Goal: Task Accomplishment & Management: Complete application form

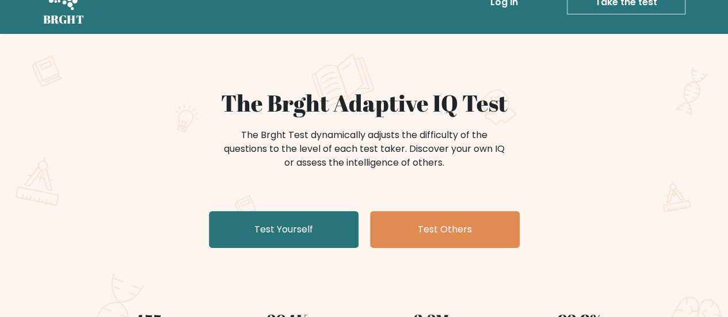
scroll to position [115, 0]
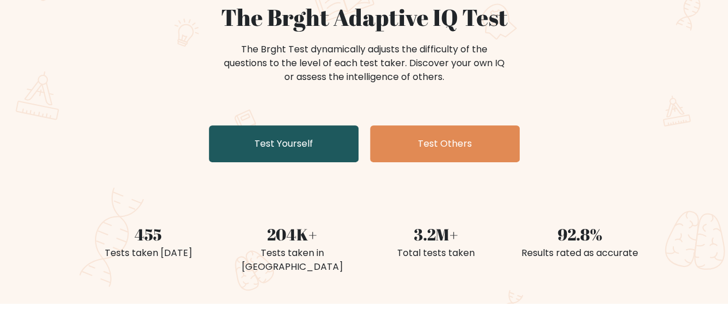
click at [293, 145] on link "Test Yourself" at bounding box center [284, 143] width 150 height 37
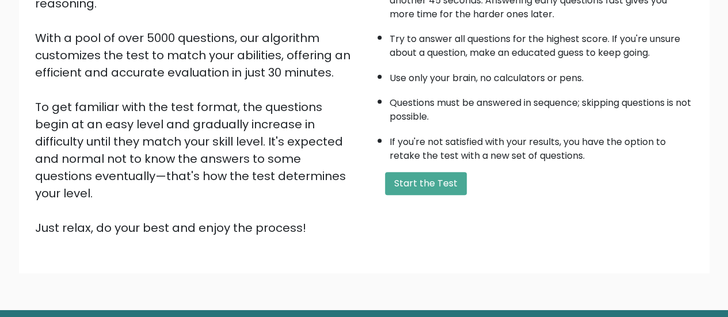
scroll to position [209, 0]
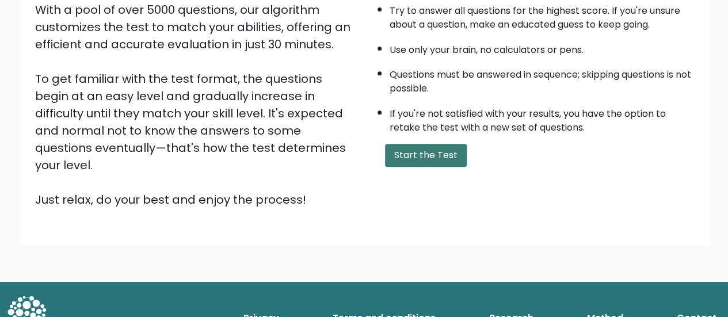
click at [435, 159] on button "Start the Test" at bounding box center [426, 155] width 82 height 23
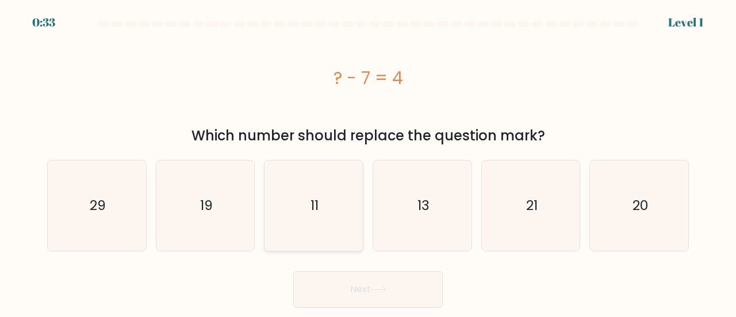
click at [309, 230] on icon "11" at bounding box center [314, 206] width 90 height 90
click at [368, 162] on input "c. 11" at bounding box center [368, 160] width 1 height 3
radio input "true"
click at [348, 295] on button "Next" at bounding box center [368, 289] width 150 height 37
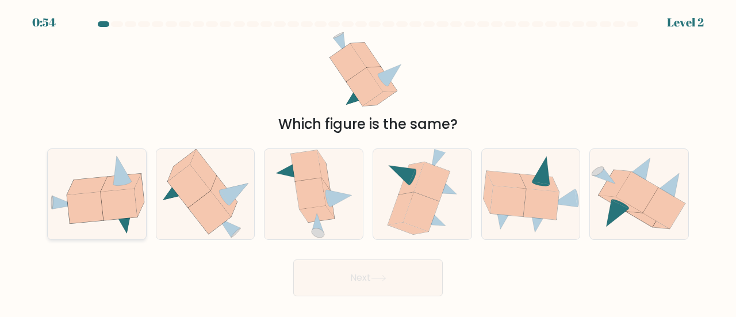
click at [114, 201] on icon at bounding box center [119, 205] width 36 height 32
click at [368, 162] on input "a." at bounding box center [368, 160] width 1 height 3
radio input "true"
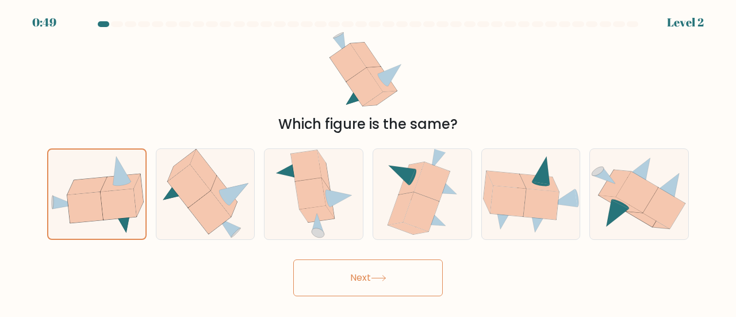
click at [353, 284] on button "Next" at bounding box center [368, 277] width 150 height 37
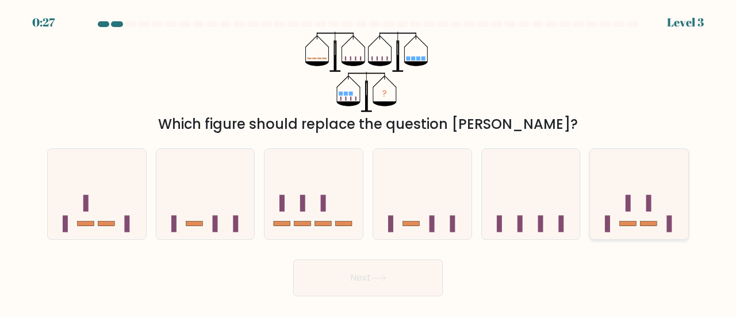
click at [625, 209] on icon at bounding box center [639, 194] width 98 height 81
click at [369, 162] on input "f." at bounding box center [368, 160] width 1 height 3
radio input "true"
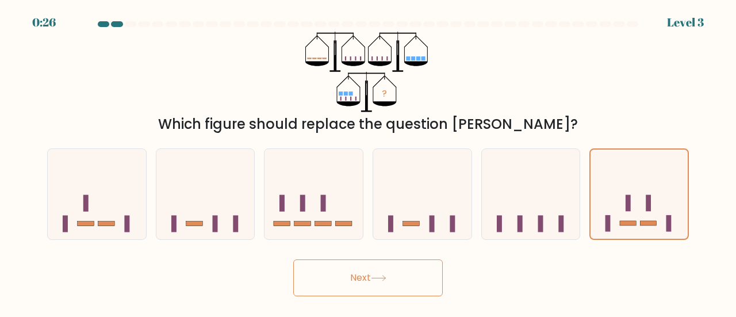
click at [365, 291] on button "Next" at bounding box center [368, 277] width 150 height 37
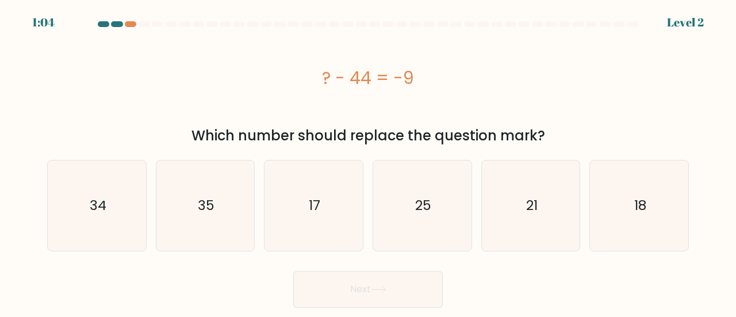
drag, startPoint x: 304, startPoint y: 80, endPoint x: 420, endPoint y: 66, distance: 117.1
click at [420, 66] on div "? - 44 = -9" at bounding box center [368, 78] width 642 height 26
copy div "? - 44 = -9"
click at [197, 209] on icon "35" at bounding box center [206, 206] width 90 height 90
click at [368, 162] on input "b. 35" at bounding box center [368, 160] width 1 height 3
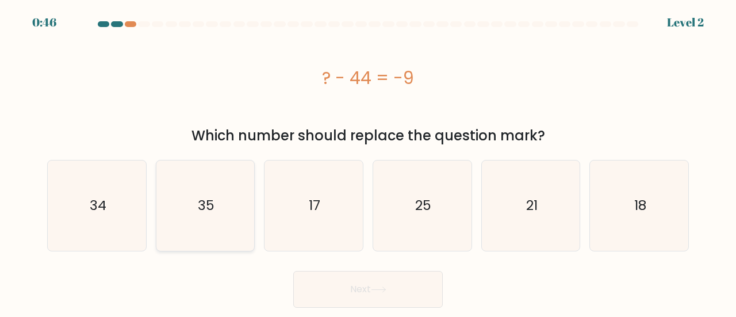
radio input "true"
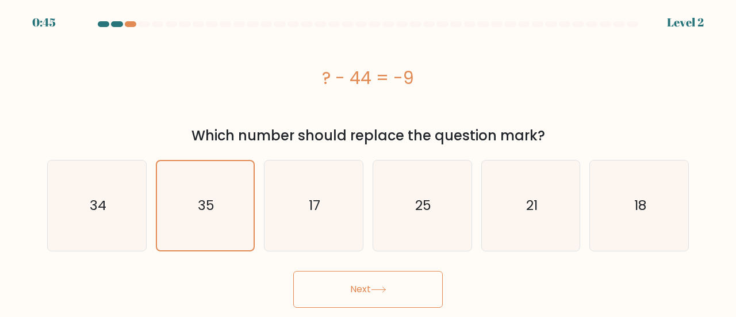
click at [344, 291] on button "Next" at bounding box center [368, 289] width 150 height 37
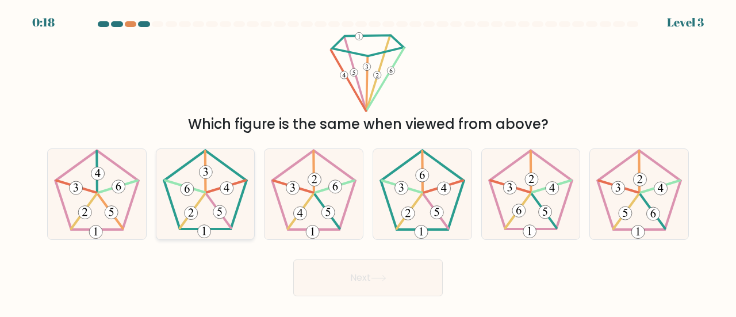
click at [209, 204] on icon at bounding box center [206, 194] width 90 height 90
click at [368, 162] on input "b." at bounding box center [368, 160] width 1 height 3
radio input "true"
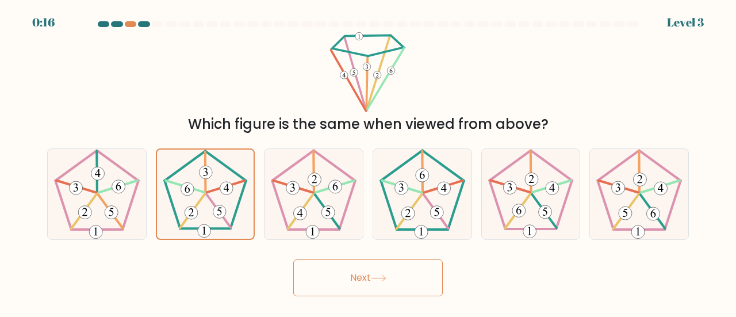
click at [374, 283] on button "Next" at bounding box center [368, 277] width 150 height 37
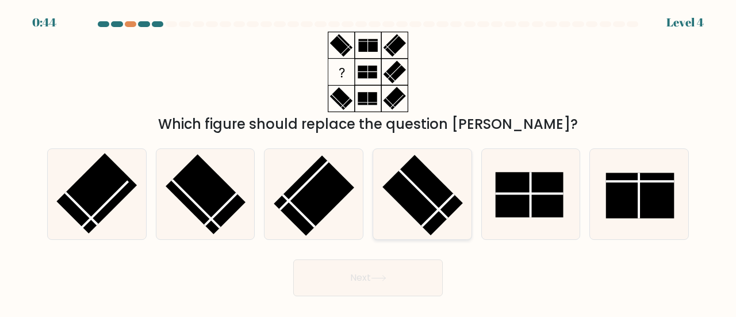
click at [434, 204] on line at bounding box center [423, 194] width 48 height 48
click at [369, 162] on input "d." at bounding box center [368, 160] width 1 height 3
radio input "true"
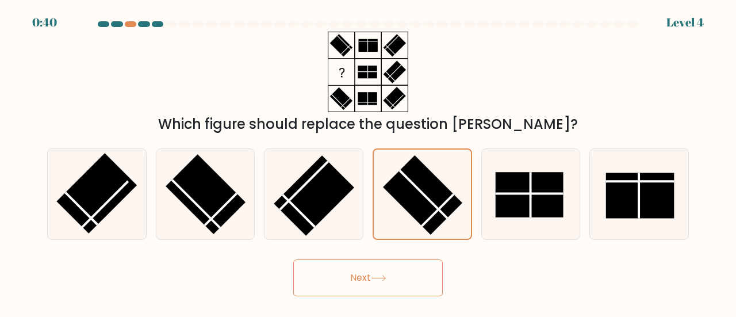
click at [423, 273] on button "Next" at bounding box center [368, 277] width 150 height 37
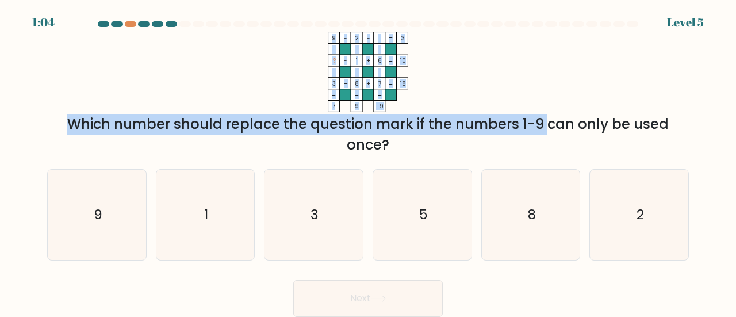
drag, startPoint x: 323, startPoint y: 33, endPoint x: 438, endPoint y: 113, distance: 139.7
click at [442, 117] on div "9 - 2 - ... 3 - - - ? - 1 + 6 10 + + - 3 + 8 + 7 = 18 = = = = 7 9 -9 = Which nu…" at bounding box center [368, 94] width 656 height 124
click at [496, 85] on icon "9 - 2 - ... 3 - - - ? - 1 + 6 10 + + - 3 + 8 + 7 = 18 = = = = 7 9 -9 =" at bounding box center [368, 72] width 345 height 81
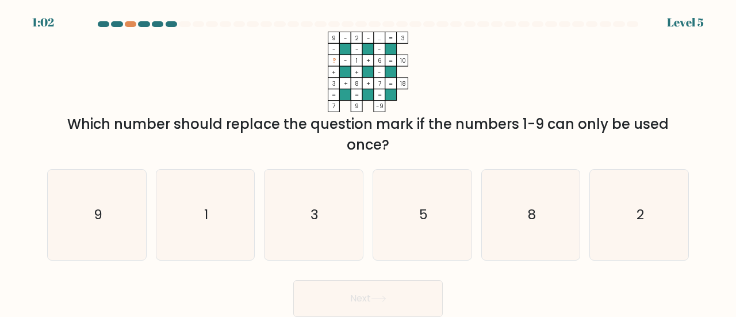
click at [320, 148] on div "Which number should replace the question mark if the numbers 1-9 can only be us…" at bounding box center [368, 134] width 628 height 41
drag, startPoint x: 441, startPoint y: 226, endPoint x: 432, endPoint y: 264, distance: 38.5
click at [441, 226] on icon "5" at bounding box center [422, 215] width 90 height 90
click at [369, 162] on input "d. 5" at bounding box center [368, 160] width 1 height 3
radio input "true"
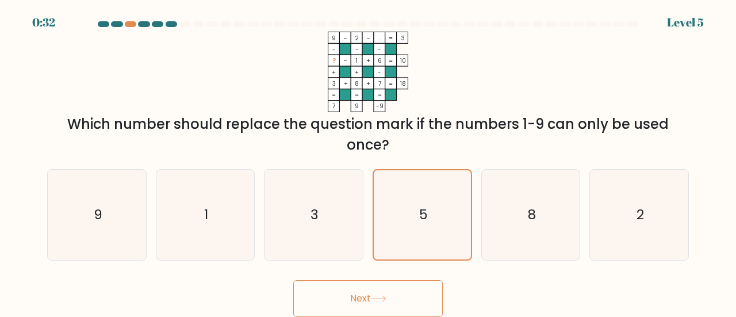
click at [415, 297] on button "Next" at bounding box center [368, 298] width 150 height 37
click at [369, 297] on button "Next" at bounding box center [368, 298] width 150 height 37
click at [401, 297] on button "Next" at bounding box center [368, 298] width 150 height 37
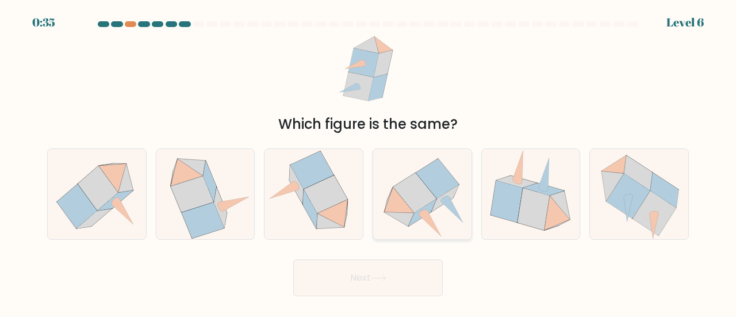
click at [446, 206] on icon at bounding box center [452, 210] width 22 height 26
click at [369, 162] on input "d." at bounding box center [368, 160] width 1 height 3
radio input "true"
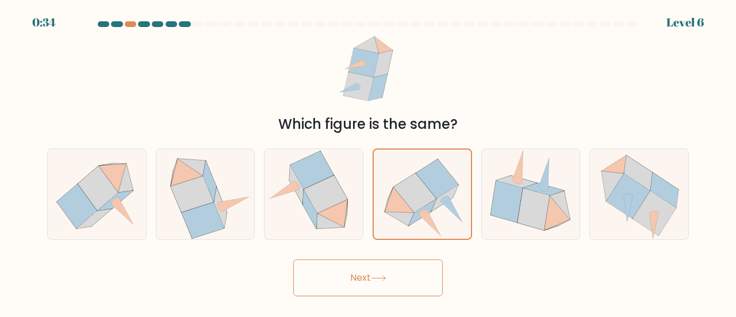
click at [374, 276] on icon at bounding box center [379, 278] width 16 height 6
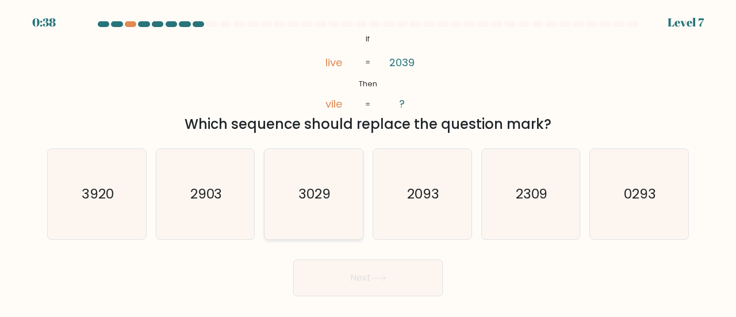
click at [315, 197] on text "3029" at bounding box center [315, 193] width 32 height 19
click at [368, 162] on input "c. 3029" at bounding box center [368, 160] width 1 height 3
radio input "true"
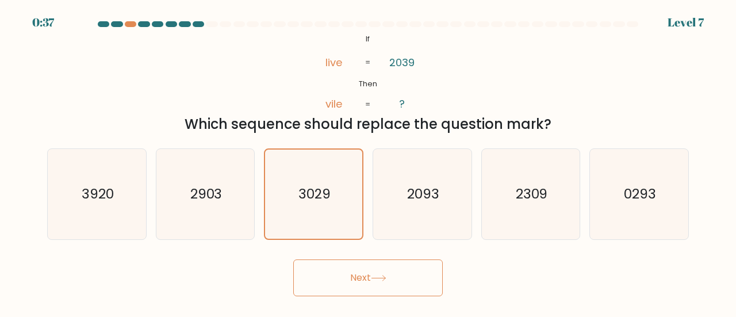
click at [339, 265] on button "Next" at bounding box center [368, 277] width 150 height 37
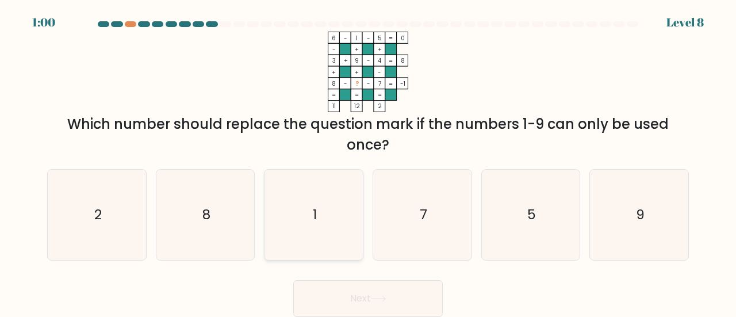
drag, startPoint x: 333, startPoint y: 233, endPoint x: 339, endPoint y: 259, distance: 27.4
click at [333, 235] on icon "1" at bounding box center [314, 215] width 90 height 90
click at [368, 162] on input "c. 1" at bounding box center [368, 160] width 1 height 3
radio input "true"
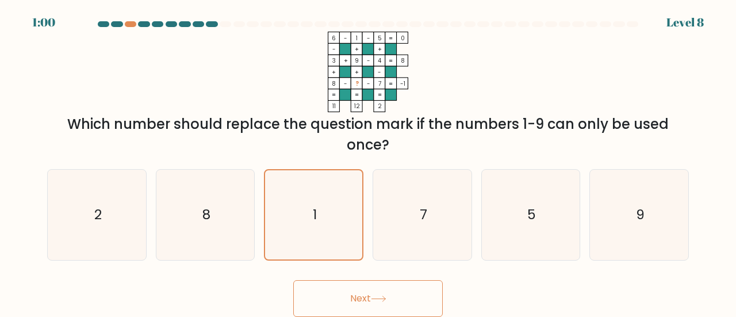
click at [369, 305] on button "Next" at bounding box center [368, 298] width 150 height 37
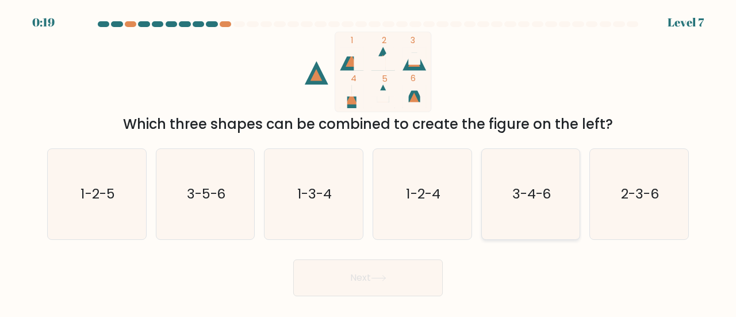
click at [541, 179] on icon "3-4-6" at bounding box center [531, 194] width 90 height 90
click at [369, 162] on input "e. 3-4-6" at bounding box center [368, 160] width 1 height 3
radio input "true"
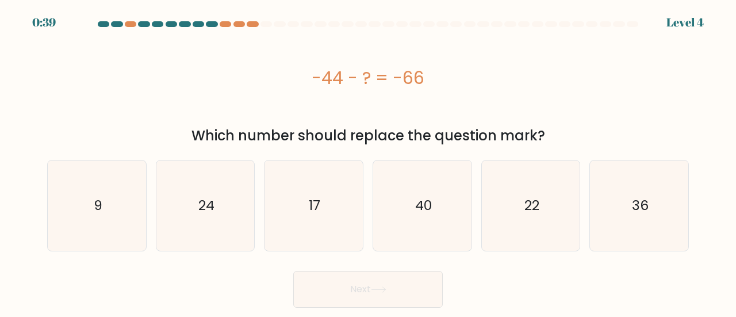
drag, startPoint x: 303, startPoint y: 72, endPoint x: 453, endPoint y: 72, distance: 150.7
click at [451, 70] on div "-44 - ? = -66" at bounding box center [368, 78] width 642 height 26
copy div "-44 - ? = -66"
click at [535, 201] on text "22" at bounding box center [532, 205] width 15 height 19
click at [369, 162] on input "e. 22" at bounding box center [368, 160] width 1 height 3
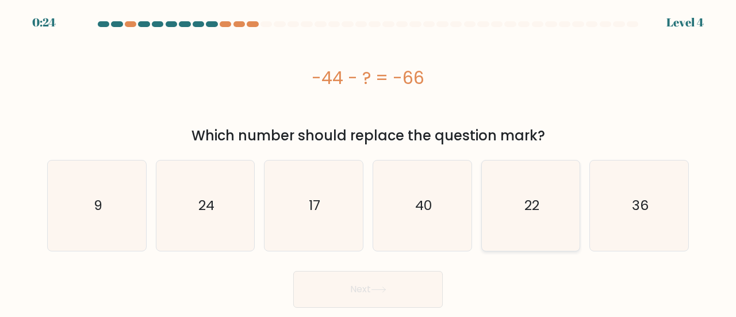
radio input "true"
click at [366, 291] on button "Next" at bounding box center [368, 289] width 150 height 37
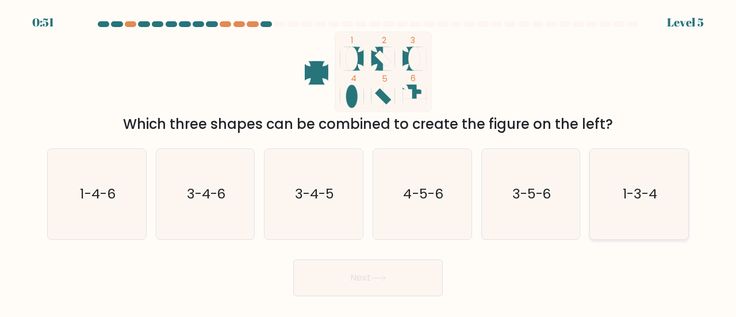
click at [656, 201] on text "1-3-4" at bounding box center [640, 193] width 35 height 19
click at [369, 162] on input "f. 1-3-4" at bounding box center [368, 160] width 1 height 3
radio input "true"
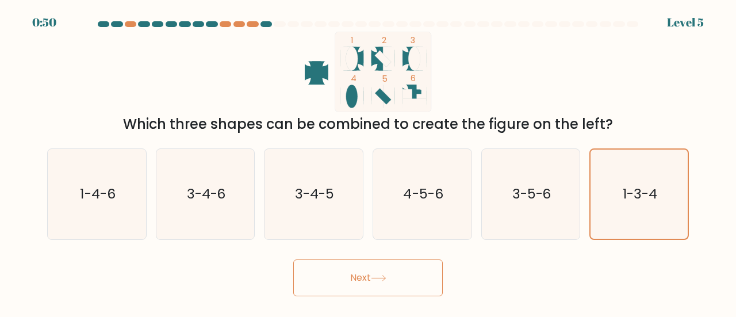
click at [326, 272] on button "Next" at bounding box center [368, 277] width 150 height 37
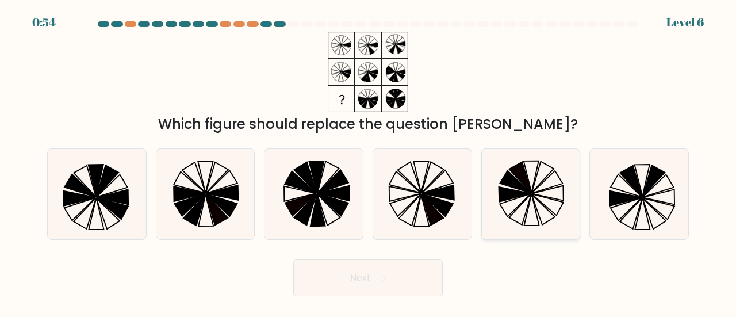
click at [536, 208] on icon at bounding box center [531, 194] width 90 height 90
click at [369, 162] on input "e." at bounding box center [368, 160] width 1 height 3
radio input "true"
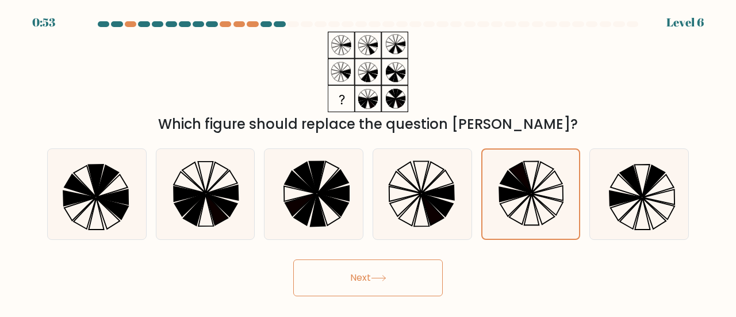
click at [394, 264] on button "Next" at bounding box center [368, 277] width 150 height 37
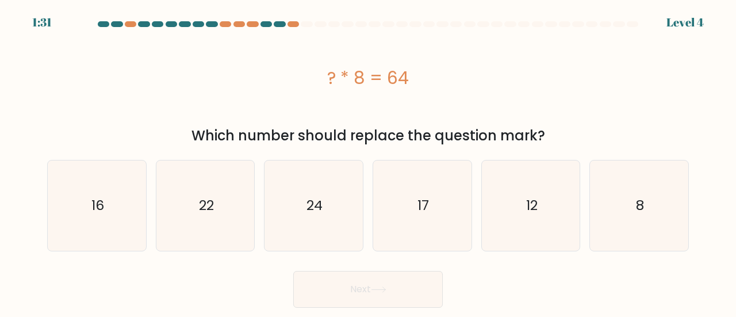
drag, startPoint x: 319, startPoint y: 82, endPoint x: 416, endPoint y: 77, distance: 97.4
click at [416, 77] on div "? * 8 = 64" at bounding box center [368, 78] width 642 height 26
copy div "? * 8 = 64"
click at [544, 64] on div "? * 8 = 64" at bounding box center [368, 78] width 642 height 92
click at [613, 180] on icon "8" at bounding box center [639, 206] width 90 height 90
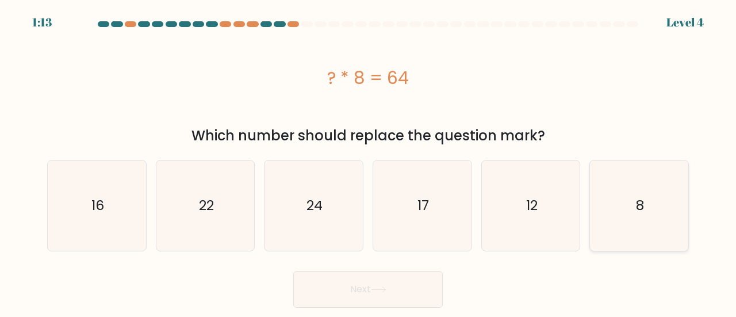
click at [369, 162] on input "f. 8" at bounding box center [368, 160] width 1 height 3
radio input "true"
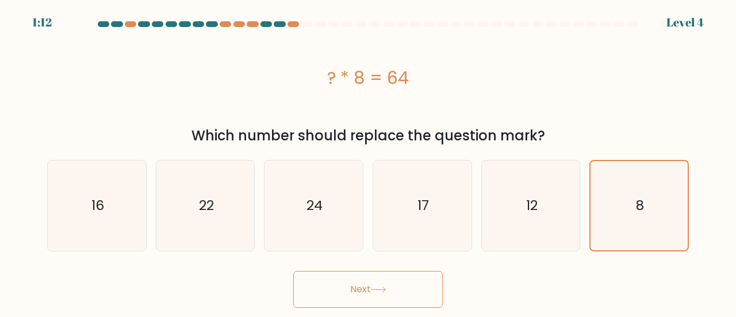
click at [414, 295] on button "Next" at bounding box center [368, 289] width 150 height 37
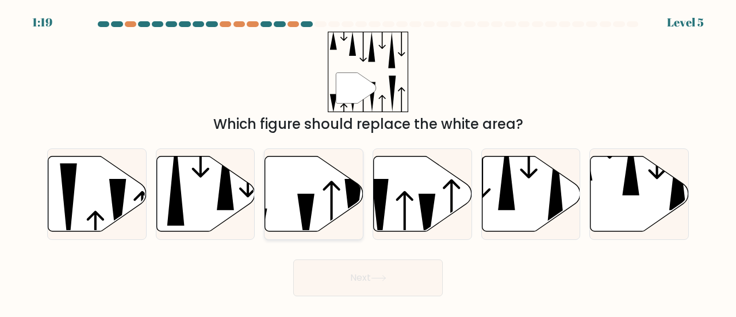
click at [301, 210] on icon at bounding box center [306, 223] width 17 height 59
click at [368, 162] on input "c." at bounding box center [368, 160] width 1 height 3
radio input "true"
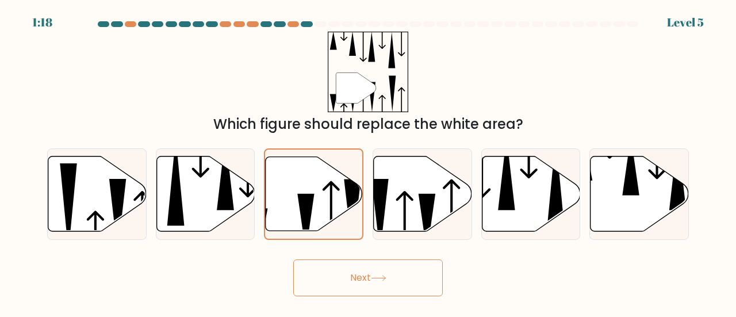
click at [346, 272] on button "Next" at bounding box center [368, 277] width 150 height 37
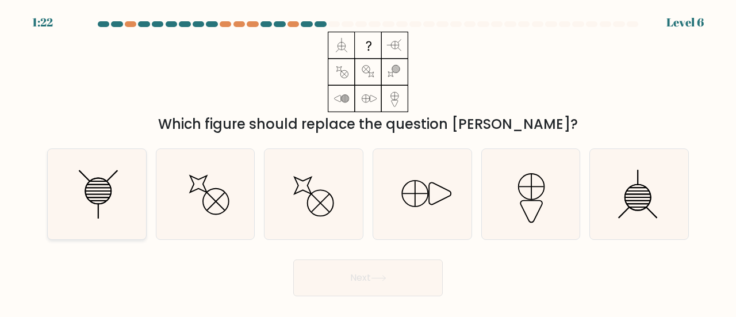
click at [94, 202] on icon at bounding box center [97, 194] width 90 height 90
click at [368, 162] on input "a." at bounding box center [368, 160] width 1 height 3
radio input "true"
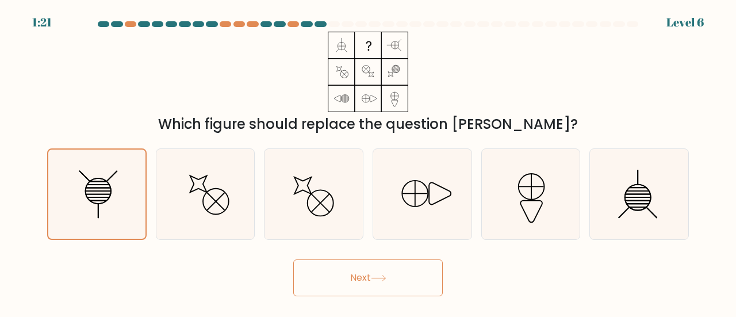
click at [426, 276] on button "Next" at bounding box center [368, 277] width 150 height 37
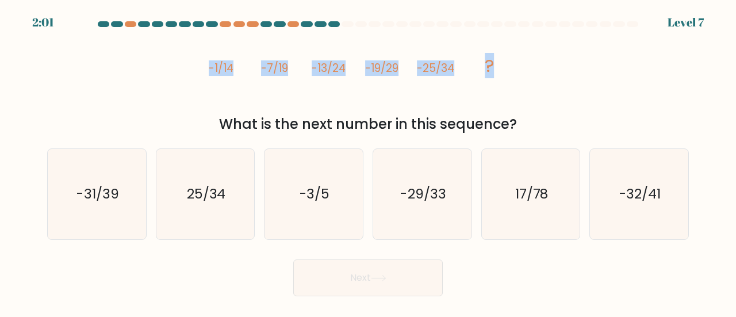
drag, startPoint x: 207, startPoint y: 51, endPoint x: 504, endPoint y: 68, distance: 297.4
click at [505, 69] on icon "image/svg+xml -1/14 -7/19 -13/24 -19/29 -25/34 ?" at bounding box center [368, 72] width 322 height 81
copy g "-1/14 -7/19 -13/24 -19/29 -25/34 ?"
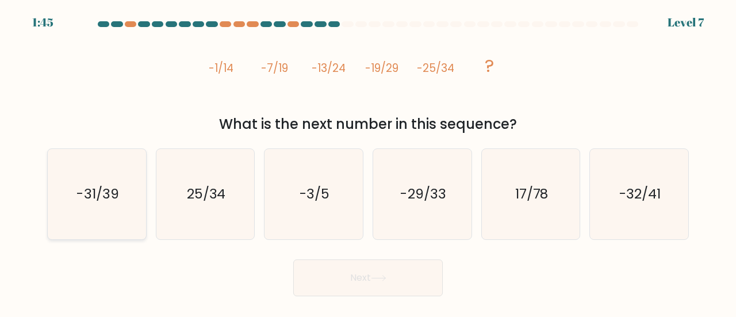
click at [102, 198] on text "-31/39" at bounding box center [98, 193] width 42 height 19
click at [368, 162] on input "a. -31/39" at bounding box center [368, 160] width 1 height 3
radio input "true"
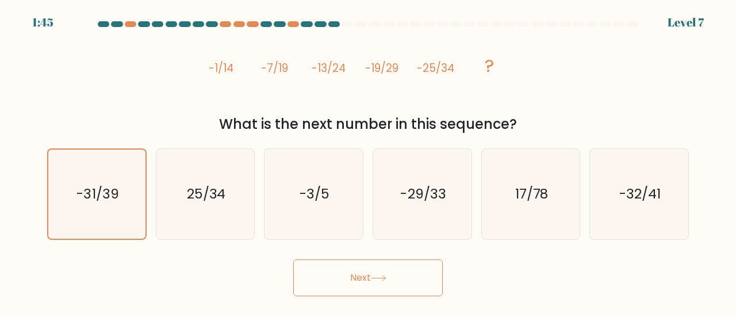
click at [334, 276] on button "Next" at bounding box center [368, 277] width 150 height 37
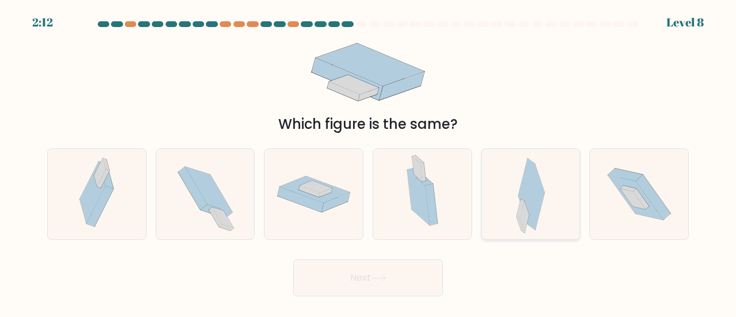
click at [552, 234] on div at bounding box center [532, 193] width 100 height 91
click at [369, 162] on input "e." at bounding box center [368, 160] width 1 height 3
radio input "true"
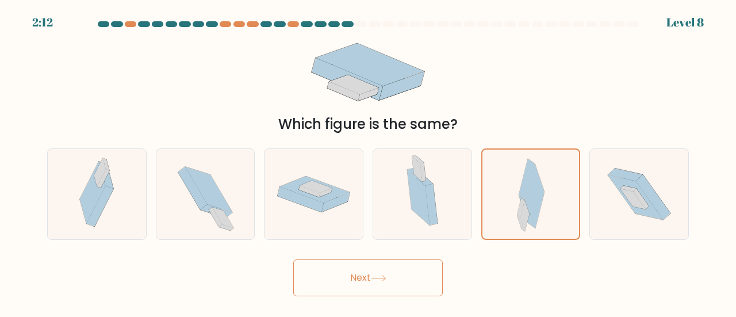
click at [373, 277] on button "Next" at bounding box center [368, 277] width 150 height 37
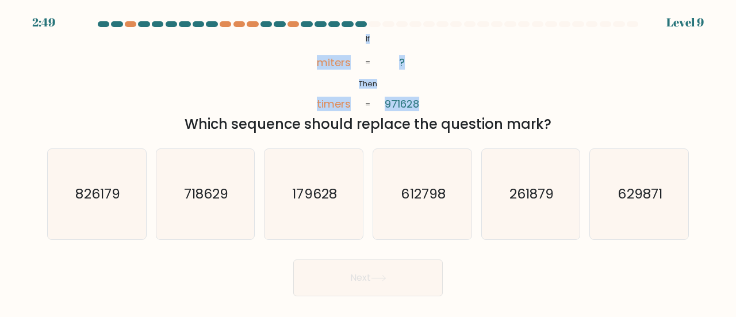
drag, startPoint x: 364, startPoint y: 43, endPoint x: 433, endPoint y: 96, distance: 87.4
click at [433, 96] on icon "@import url('https://fonts.googleapis.com/css?family=Abril+Fatface:400,100,100i…" at bounding box center [368, 72] width 131 height 81
copy icon "If Then miters timers ? 971628"
click at [483, 85] on div "@import url('https://fonts.googleapis.com/css?family=Abril+Fatface:400,100,100i…" at bounding box center [368, 83] width 656 height 103
click at [605, 76] on div "@import url('https://fonts.googleapis.com/css?family=Abril+Fatface:400,100,100i…" at bounding box center [368, 83] width 656 height 103
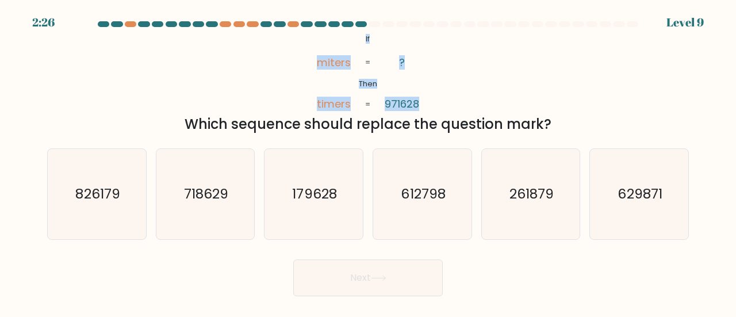
click at [335, 65] on tspan "miters" at bounding box center [334, 62] width 34 height 14
drag, startPoint x: 572, startPoint y: 314, endPoint x: 564, endPoint y: 310, distance: 9.0
click at [568, 314] on body "2:25 Level 9 If" at bounding box center [368, 158] width 736 height 317
drag, startPoint x: 311, startPoint y: 59, endPoint x: 411, endPoint y: 71, distance: 100.8
click at [411, 71] on icon "@import url('https://fonts.googleapis.com/css?family=Abril+Fatface:400,100,100i…" at bounding box center [368, 72] width 131 height 81
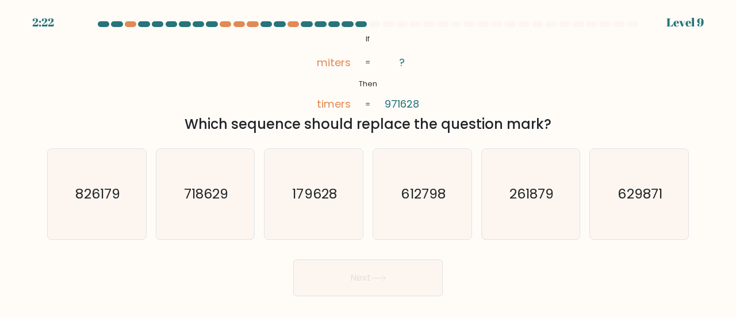
drag, startPoint x: 443, startPoint y: 74, endPoint x: 411, endPoint y: 74, distance: 32.2
click at [440, 74] on div "@import url('https://fonts.googleapis.com/css?family=Abril+Fatface:400,100,100i…" at bounding box center [368, 83] width 656 height 103
drag, startPoint x: 323, startPoint y: 60, endPoint x: 417, endPoint y: 58, distance: 93.2
click at [417, 58] on icon "@import url('https://fonts.googleapis.com/css?family=Abril+Fatface:400,100,100i…" at bounding box center [368, 72] width 131 height 81
click at [501, 71] on div "@import url('https://fonts.googleapis.com/css?family=Abril+Fatface:400,100,100i…" at bounding box center [368, 83] width 656 height 103
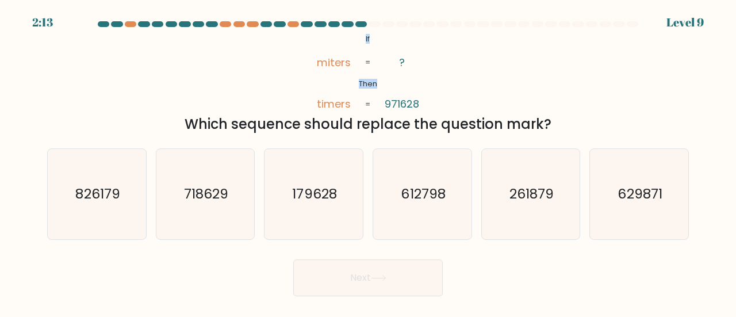
drag, startPoint x: 362, startPoint y: 35, endPoint x: 287, endPoint y: 72, distance: 84.1
click at [288, 71] on div "@import url('https://fonts.googleapis.com/css?family=Abril+Fatface:400,100,100i…" at bounding box center [368, 83] width 656 height 103
click at [273, 75] on div "@import url('https://fonts.googleapis.com/css?family=Abril+Fatface:400,100,100i…" at bounding box center [368, 83] width 656 height 103
click at [314, 206] on icon "179628" at bounding box center [314, 194] width 90 height 90
click at [368, 162] on input "c. 179628" at bounding box center [368, 160] width 1 height 3
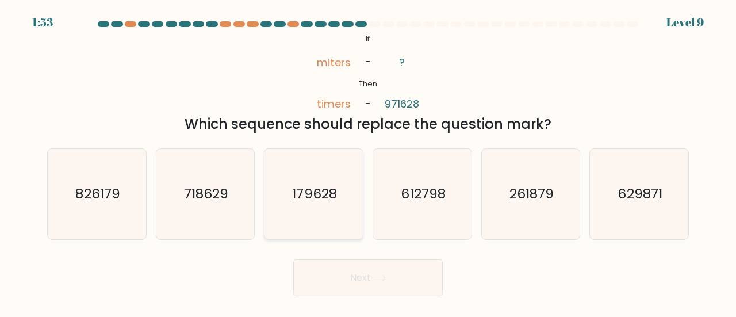
radio input "true"
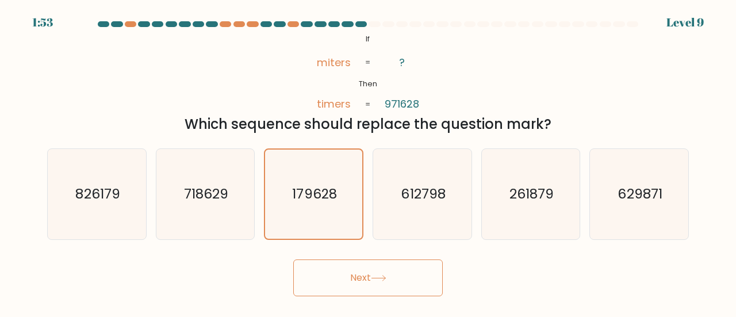
click at [374, 284] on button "Next" at bounding box center [368, 277] width 150 height 37
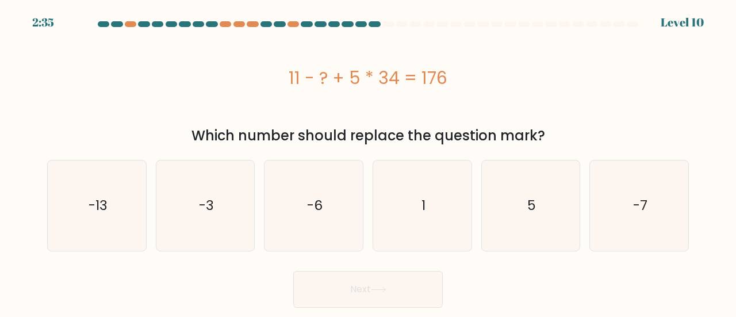
drag, startPoint x: 349, startPoint y: 83, endPoint x: 498, endPoint y: 78, distance: 149.7
click at [495, 77] on div "11 - ? + 5 * 34 = 176" at bounding box center [368, 78] width 642 height 26
copy div "11 - ? + 5 * 34 = 176"
click at [539, 193] on icon "5" at bounding box center [531, 206] width 90 height 90
click at [369, 162] on input "e. 5" at bounding box center [368, 160] width 1 height 3
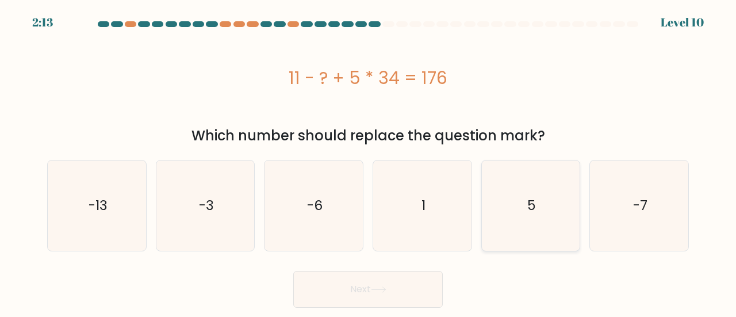
radio input "true"
click at [422, 283] on button "Next" at bounding box center [368, 289] width 150 height 37
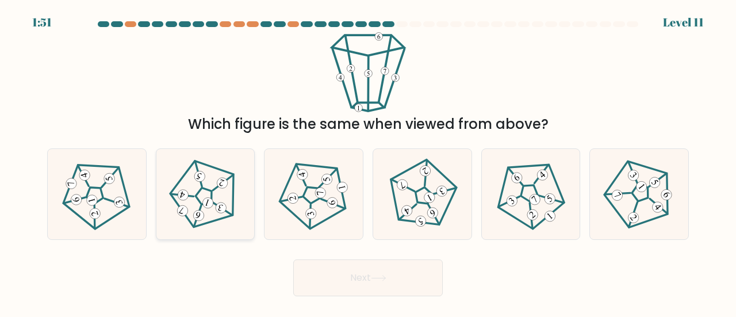
click at [191, 191] on icon at bounding box center [205, 194] width 72 height 72
click at [368, 162] on input "b." at bounding box center [368, 160] width 1 height 3
radio input "true"
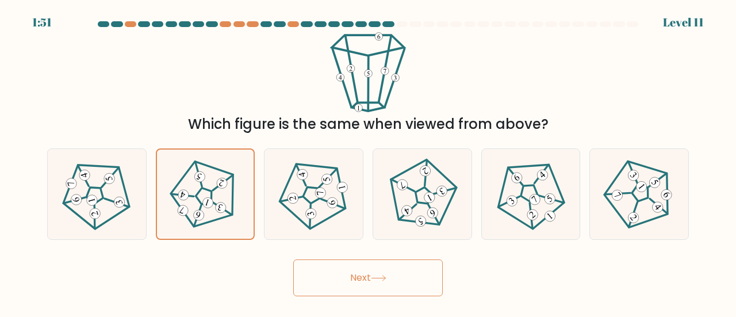
click at [337, 294] on button "Next" at bounding box center [368, 277] width 150 height 37
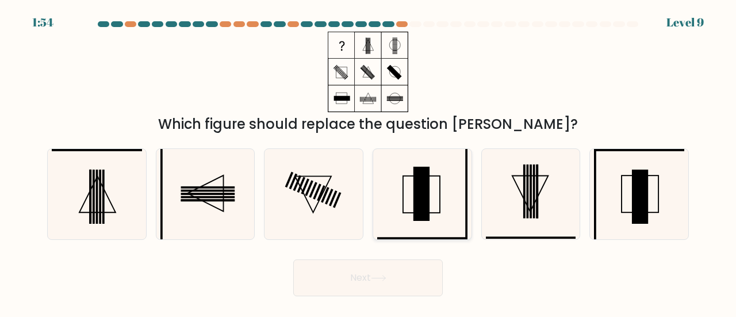
click at [437, 214] on icon at bounding box center [422, 194] width 90 height 90
click at [369, 162] on input "d." at bounding box center [368, 160] width 1 height 3
radio input "true"
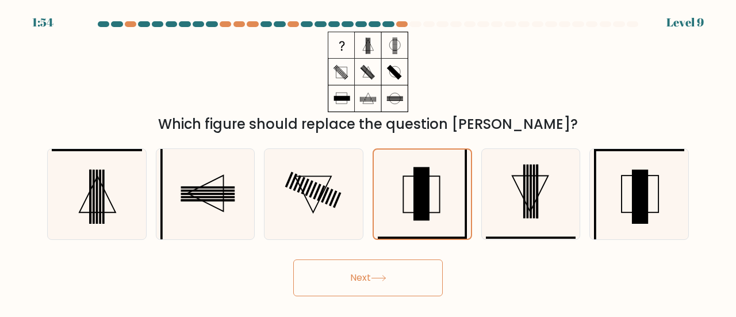
click at [396, 280] on button "Next" at bounding box center [368, 277] width 150 height 37
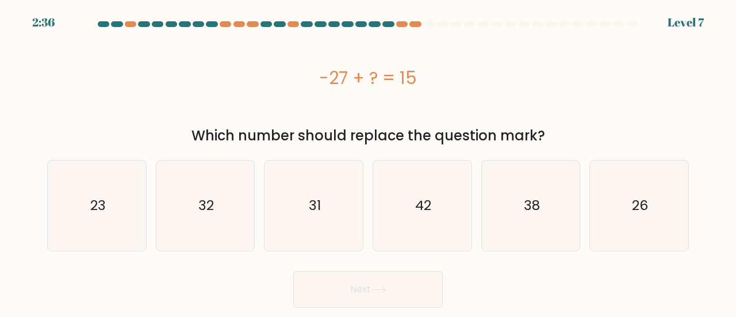
drag, startPoint x: 322, startPoint y: 71, endPoint x: 432, endPoint y: 84, distance: 110.7
click at [432, 84] on div "-27 + ? = 15" at bounding box center [368, 78] width 642 height 92
copy div "-27 + ? = 15"
click at [437, 202] on icon "42" at bounding box center [422, 206] width 90 height 90
click at [369, 162] on input "d. 42" at bounding box center [368, 160] width 1 height 3
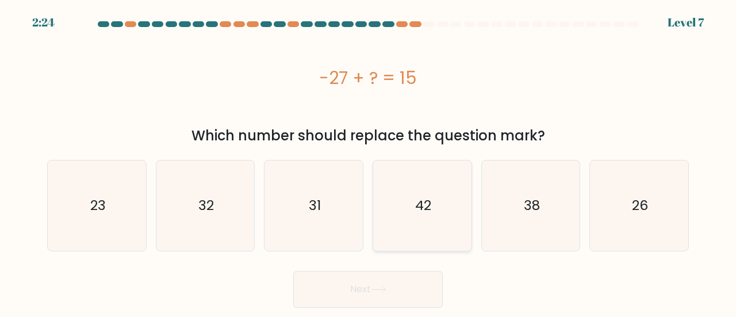
radio input "true"
click at [403, 291] on button "Next" at bounding box center [368, 289] width 150 height 37
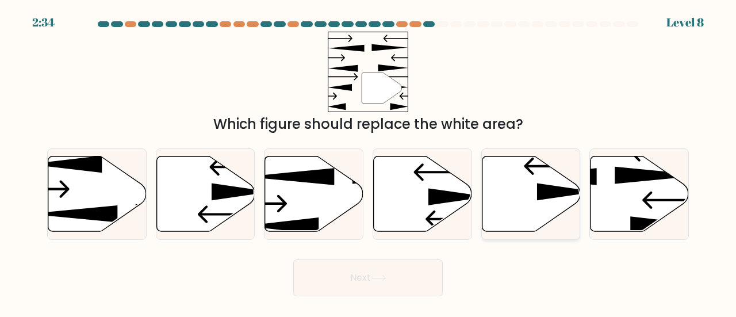
click at [541, 207] on icon at bounding box center [531, 193] width 98 height 75
click at [369, 162] on input "e." at bounding box center [368, 160] width 1 height 3
radio input "true"
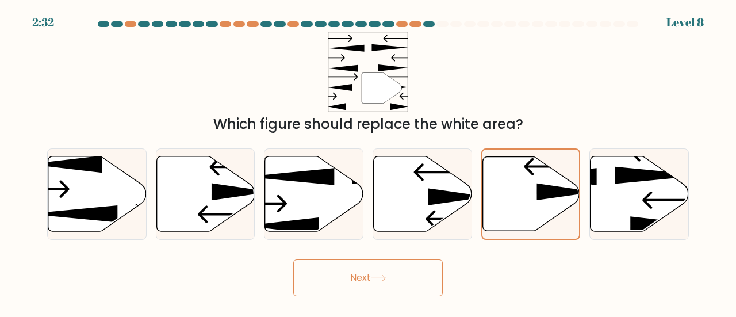
click at [385, 274] on button "Next" at bounding box center [368, 277] width 150 height 37
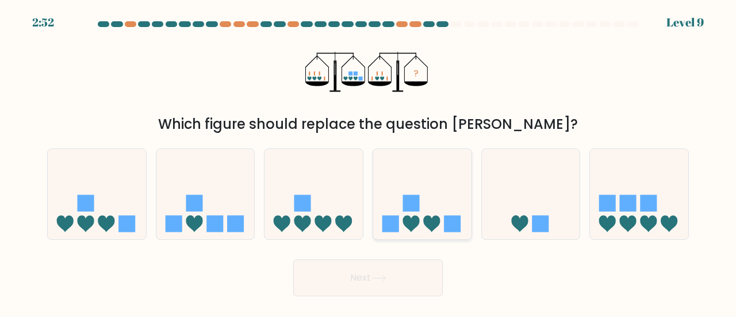
click at [418, 199] on rect at bounding box center [411, 203] width 17 height 17
click at [369, 162] on input "d." at bounding box center [368, 160] width 1 height 3
radio input "true"
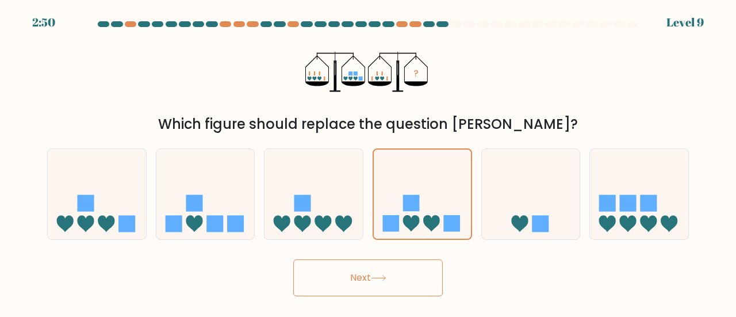
click at [382, 272] on button "Next" at bounding box center [368, 277] width 150 height 37
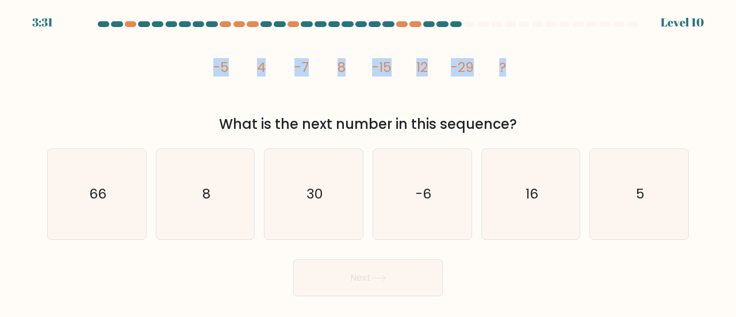
drag, startPoint x: 184, startPoint y: 71, endPoint x: 535, endPoint y: 71, distance: 351.0
click at [533, 72] on div "image/svg+xml -5 4 -7 8 -15 12 -29 ? What is the next number in this sequence?" at bounding box center [368, 83] width 656 height 103
copy g "-5 4 -7 8 -15 12 -29 ?"
click at [541, 189] on icon "16" at bounding box center [531, 194] width 90 height 90
click at [369, 162] on input "e. 16" at bounding box center [368, 160] width 1 height 3
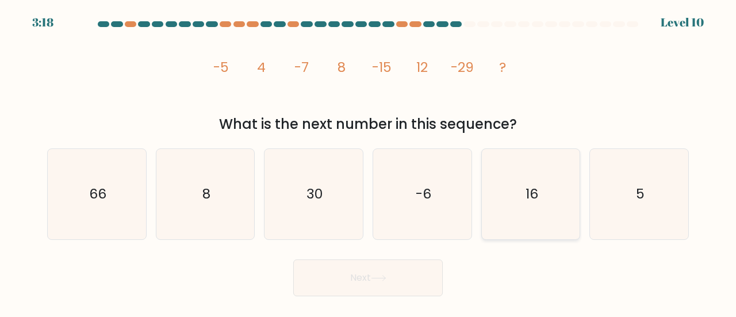
radio input "true"
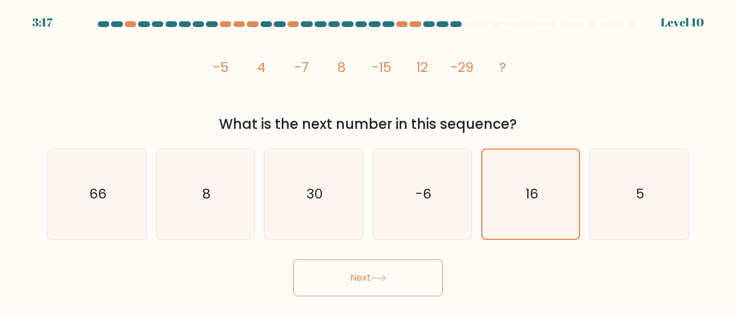
click at [433, 285] on button "Next" at bounding box center [368, 277] width 150 height 37
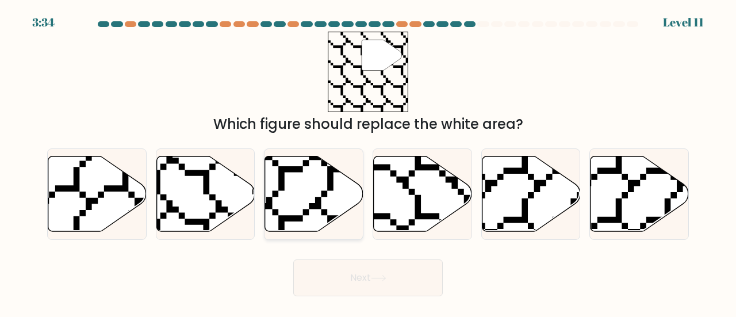
click at [343, 193] on icon at bounding box center [314, 193] width 98 height 75
click at [368, 162] on input "c." at bounding box center [368, 160] width 1 height 3
radio input "true"
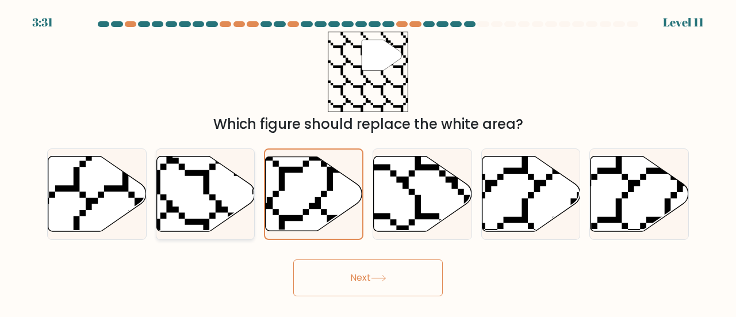
click at [226, 202] on icon at bounding box center [205, 193] width 98 height 75
click at [368, 162] on input "b." at bounding box center [368, 160] width 1 height 3
radio input "true"
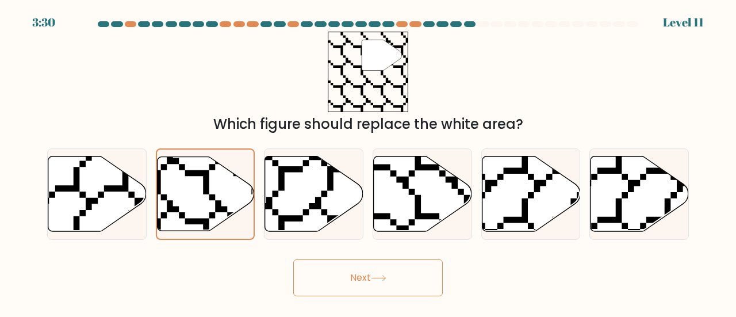
click at [347, 270] on button "Next" at bounding box center [368, 277] width 150 height 37
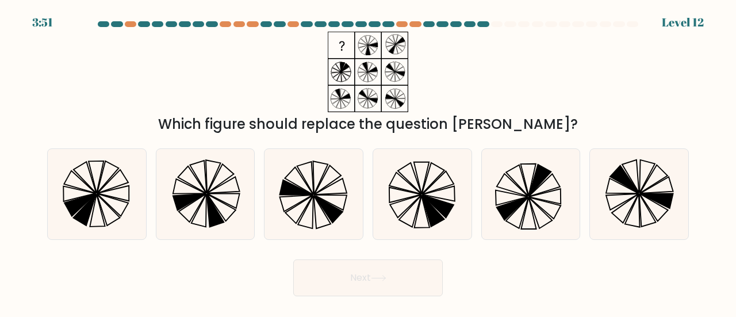
drag, startPoint x: 425, startPoint y: 82, endPoint x: 344, endPoint y: 48, distance: 87.4
click at [338, 43] on icon at bounding box center [368, 72] width 144 height 81
drag, startPoint x: 540, startPoint y: 133, endPoint x: 430, endPoint y: 132, distance: 109.9
click at [428, 132] on div "Which figure should replace the question mark?" at bounding box center [368, 124] width 628 height 21
click at [467, 78] on div "Which figure should replace the question mark?" at bounding box center [368, 83] width 656 height 103
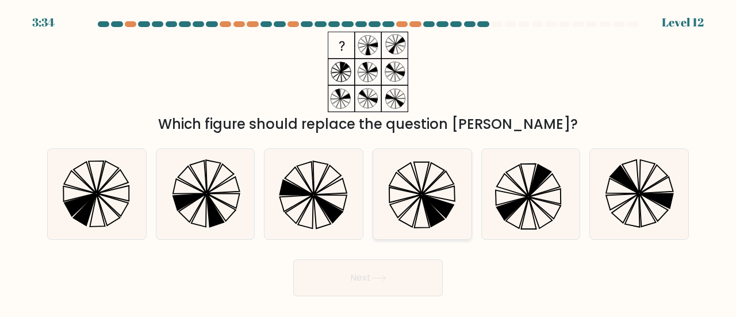
click at [434, 182] on icon at bounding box center [433, 179] width 22 height 32
click at [369, 162] on input "d." at bounding box center [368, 160] width 1 height 3
radio input "true"
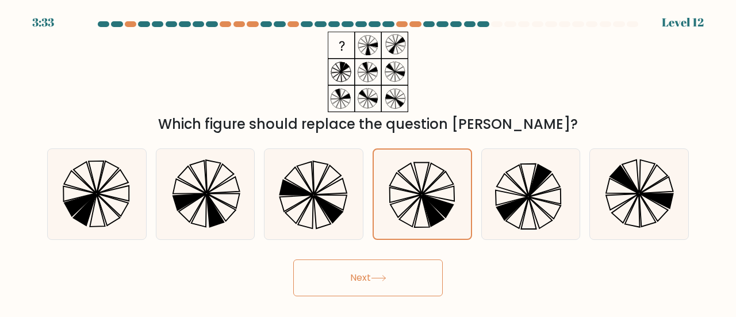
click at [410, 280] on button "Next" at bounding box center [368, 277] width 150 height 37
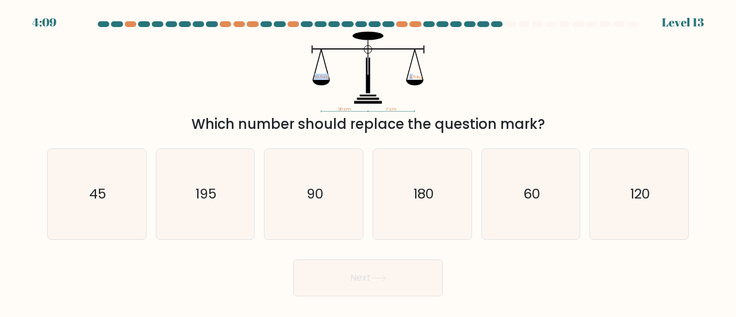
drag, startPoint x: 321, startPoint y: 73, endPoint x: 413, endPoint y: 89, distance: 93.5
click at [413, 90] on icon "30 cm ? cm 10.5 kg 3.5 kg" at bounding box center [368, 72] width 345 height 81
click at [490, 86] on icon "30 cm ? cm 10.5 kg 3.5 kg" at bounding box center [368, 72] width 345 height 81
click at [313, 77] on icon "30 cm ? cm 10.5 kg 3.5 kg" at bounding box center [368, 72] width 345 height 81
drag, startPoint x: 313, startPoint y: 77, endPoint x: 334, endPoint y: 106, distance: 36.3
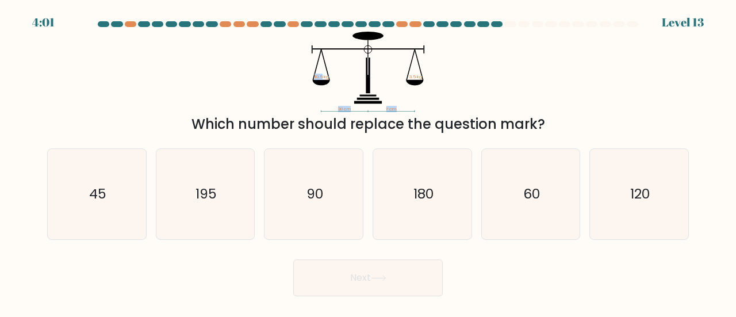
click at [334, 106] on icon "30 cm ? cm 10.5 kg 3.5 kg" at bounding box center [368, 72] width 345 height 81
click at [238, 77] on icon "30 cm ? cm 10.5 kg 3.5 kg" at bounding box center [368, 72] width 345 height 81
drag, startPoint x: 319, startPoint y: 70, endPoint x: 355, endPoint y: 106, distance: 51.7
click at [355, 106] on icon "30 cm ? cm 10.5 kg 3.5 kg" at bounding box center [368, 72] width 345 height 81
click at [485, 84] on icon "30 cm ? cm 10.5 kg 3.5 kg" at bounding box center [368, 72] width 345 height 81
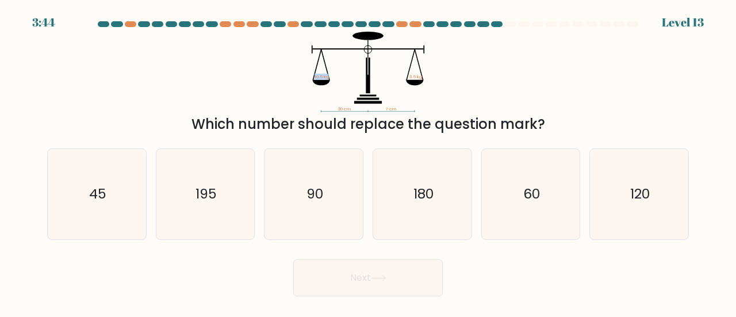
drag, startPoint x: 333, startPoint y: 77, endPoint x: 284, endPoint y: 77, distance: 48.3
click at [284, 77] on icon "30 cm ? cm 10.5 kg 3.5 kg" at bounding box center [368, 72] width 345 height 81
click at [303, 197] on icon "90" at bounding box center [314, 194] width 90 height 90
click at [368, 162] on input "c. 90" at bounding box center [368, 160] width 1 height 3
radio input "true"
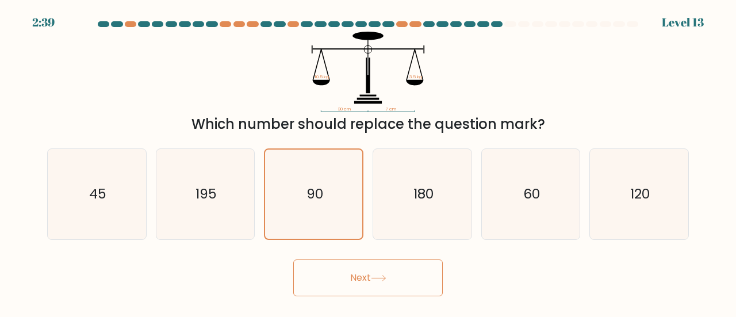
click at [371, 281] on button "Next" at bounding box center [368, 277] width 150 height 37
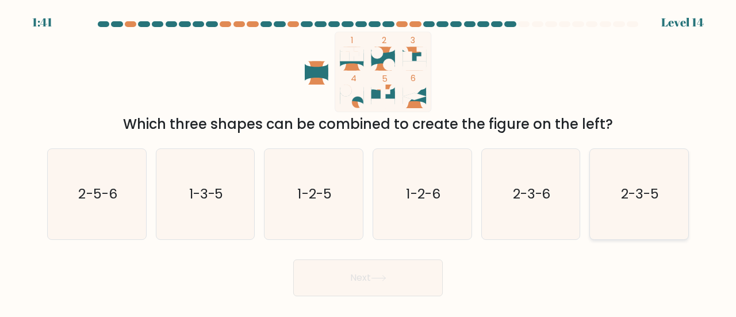
drag, startPoint x: 658, startPoint y: 175, endPoint x: 652, endPoint y: 178, distance: 6.4
click at [658, 177] on icon "2-3-5" at bounding box center [639, 194] width 90 height 90
click at [369, 162] on input "f. 2-3-5" at bounding box center [368, 160] width 1 height 3
radio input "true"
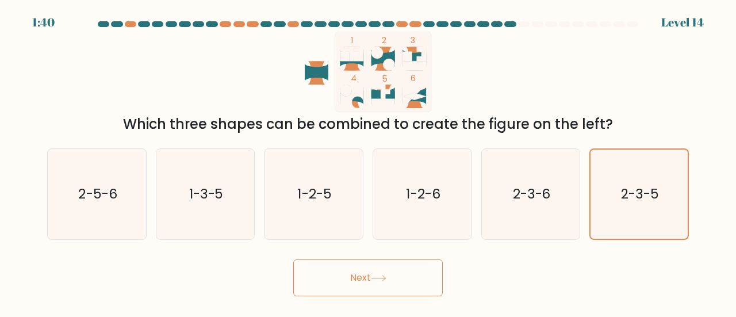
click at [379, 294] on button "Next" at bounding box center [368, 277] width 150 height 37
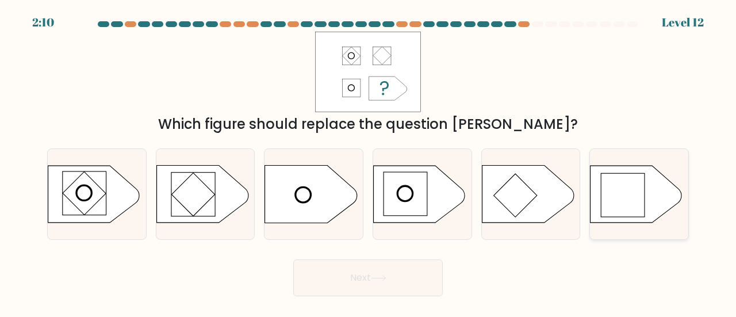
click at [628, 180] on rect at bounding box center [624, 195] width 44 height 44
click at [369, 162] on input "f." at bounding box center [368, 160] width 1 height 3
radio input "true"
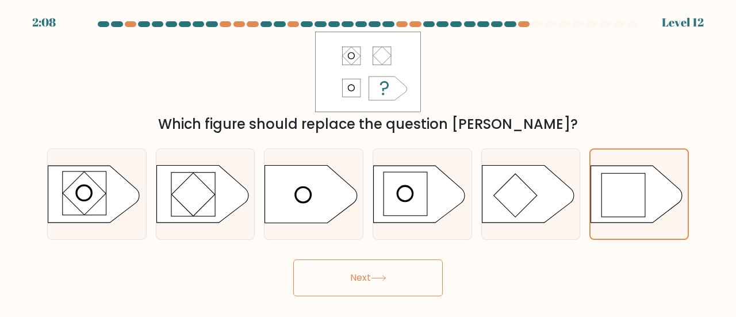
click at [328, 274] on button "Next" at bounding box center [368, 277] width 150 height 37
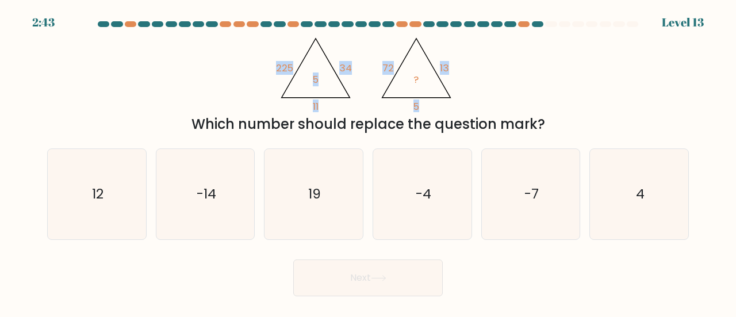
drag, startPoint x: 268, startPoint y: 44, endPoint x: 435, endPoint y: 102, distance: 176.9
click at [435, 102] on div "@import url('https://fonts.googleapis.com/css?family=Abril+Fatface:400,100,100i…" at bounding box center [368, 83] width 656 height 103
copy g "225 34 11 5 @import url('https://fonts.googleapis.com/css?family=Abril+Fatface:…"
click at [567, 270] on div "Next" at bounding box center [368, 275] width 656 height 43
drag, startPoint x: 257, startPoint y: 60, endPoint x: 411, endPoint y: 74, distance: 154.2
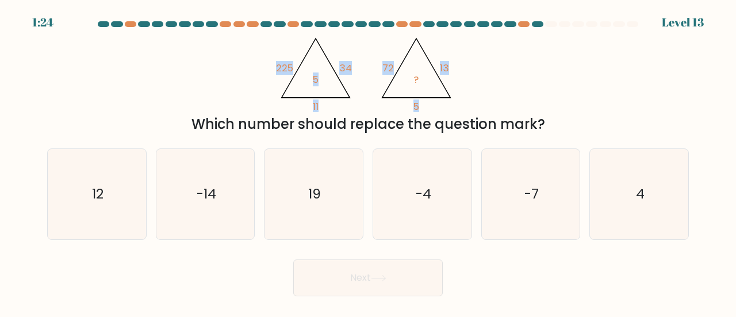
click at [411, 74] on div "@import url('https://fonts.googleapis.com/css?family=Abril+Fatface:400,100,100i…" at bounding box center [368, 83] width 656 height 103
click at [228, 86] on div "@import url('https://fonts.googleapis.com/css?family=Abril+Fatface:400,100,100i…" at bounding box center [368, 83] width 656 height 103
drag, startPoint x: 245, startPoint y: 55, endPoint x: 421, endPoint y: 83, distance: 178.3
click at [421, 83] on div "@import url('https://fonts.googleapis.com/css?family=Abril+Fatface:400,100,100i…" at bounding box center [368, 83] width 656 height 103
copy g "225 34 11 5 @import url('https://fonts.googleapis.com/css?family=Abril+Fatface:…"
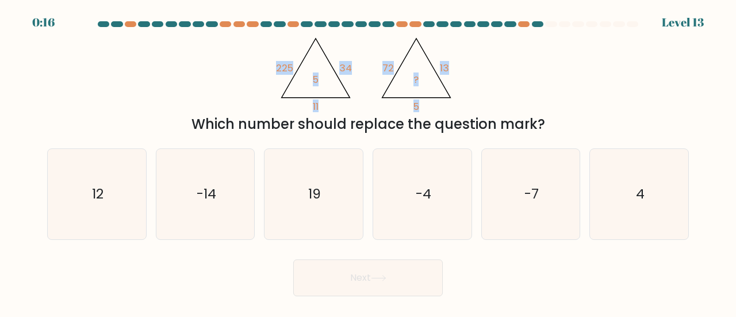
click at [158, 79] on div "@import url('https://fonts.googleapis.com/css?family=Abril+Fatface:400,100,100i…" at bounding box center [368, 83] width 656 height 103
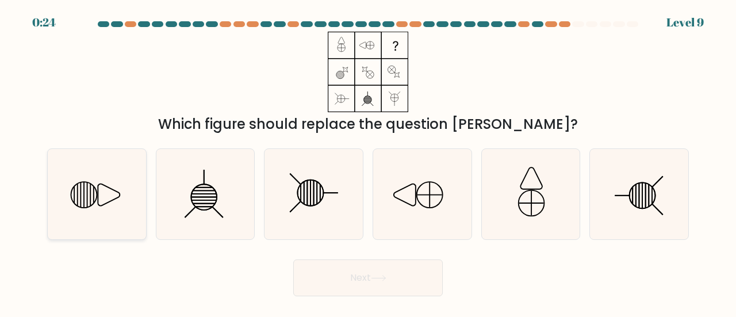
click at [83, 203] on icon at bounding box center [97, 194] width 90 height 90
click at [368, 162] on input "a." at bounding box center [368, 160] width 1 height 3
radio input "true"
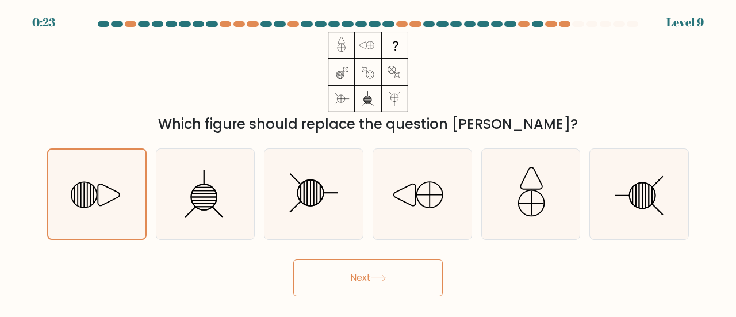
click at [382, 281] on icon at bounding box center [379, 278] width 16 height 6
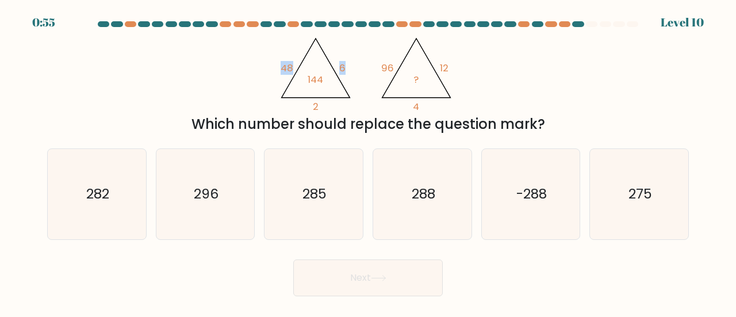
drag, startPoint x: 262, startPoint y: 39, endPoint x: 278, endPoint y: 111, distance: 74.3
click at [278, 111] on form at bounding box center [368, 158] width 736 height 275
copy form "@import url('https://fonts.googleapis.com/css?family=Abril+Fatface:400,100,100i…"
click at [182, 86] on div "@import url('https://fonts.googleapis.com/css?family=Abril+Fatface:400,100,100i…" at bounding box center [368, 83] width 656 height 103
click at [196, 205] on icon "296" at bounding box center [206, 194] width 90 height 90
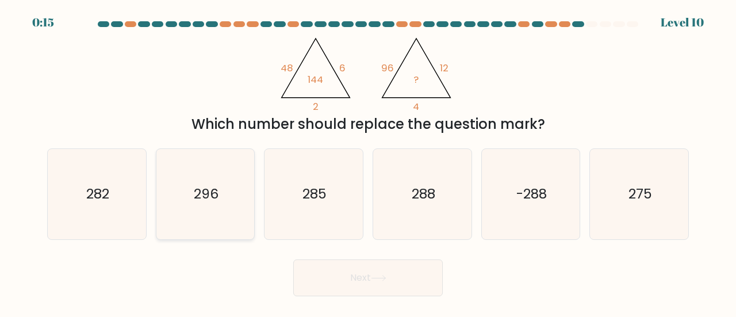
click at [368, 162] on input "b. 296" at bounding box center [368, 160] width 1 height 3
radio input "true"
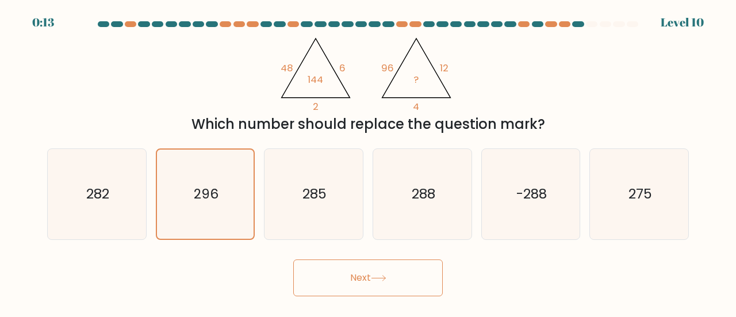
click at [389, 268] on button "Next" at bounding box center [368, 277] width 150 height 37
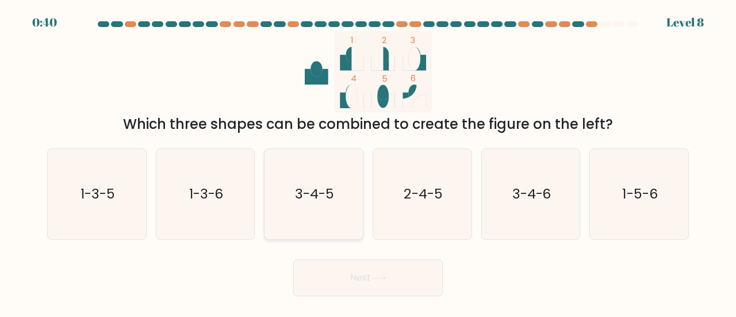
drag, startPoint x: 327, startPoint y: 212, endPoint x: 320, endPoint y: 209, distance: 7.0
click at [326, 212] on icon "3-4-5" at bounding box center [314, 194] width 90 height 90
click at [368, 162] on input "c. 3-4-5" at bounding box center [368, 160] width 1 height 3
radio input "true"
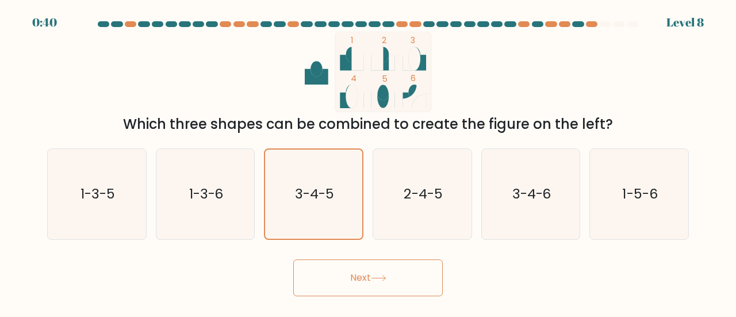
click at [356, 287] on button "Next" at bounding box center [368, 277] width 150 height 37
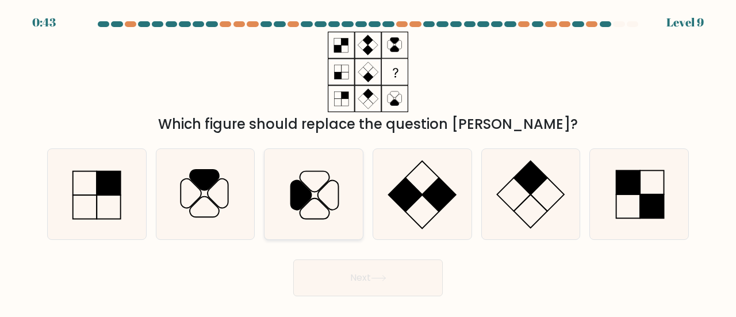
click at [305, 197] on icon at bounding box center [301, 195] width 21 height 29
click at [368, 162] on input "c." at bounding box center [368, 160] width 1 height 3
radio input "true"
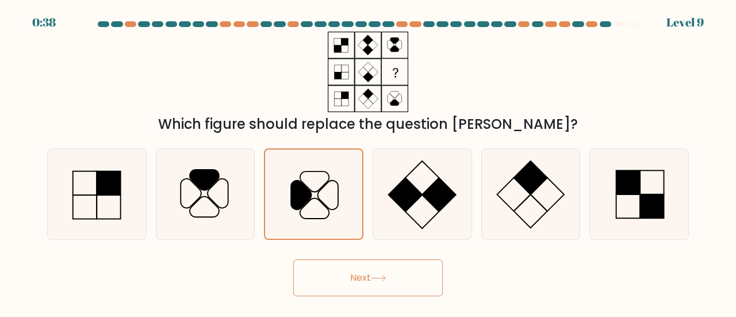
click at [359, 256] on div "Next" at bounding box center [368, 275] width 656 height 43
click at [370, 275] on button "Next" at bounding box center [368, 277] width 150 height 37
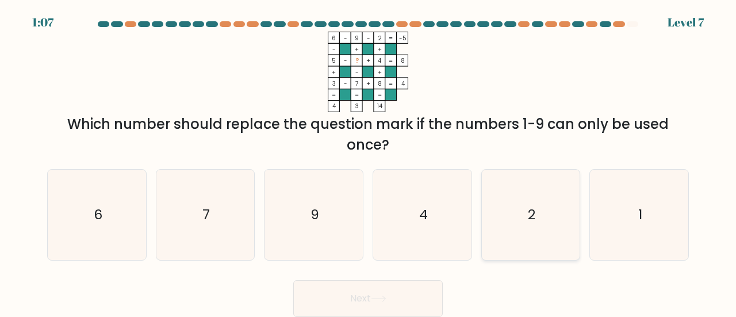
click at [516, 219] on icon "2" at bounding box center [531, 215] width 90 height 90
click at [369, 162] on input "e. 2" at bounding box center [368, 160] width 1 height 3
radio input "true"
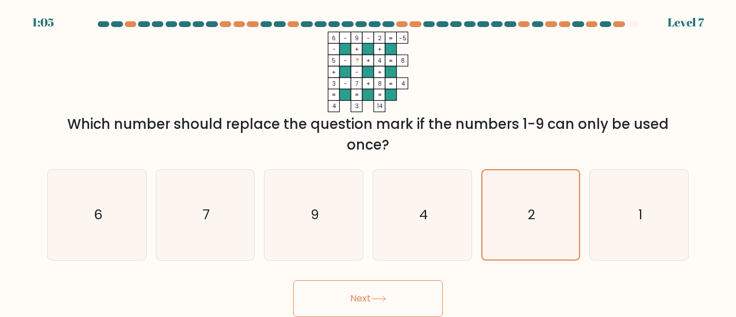
click at [432, 292] on button "Next" at bounding box center [368, 298] width 150 height 37
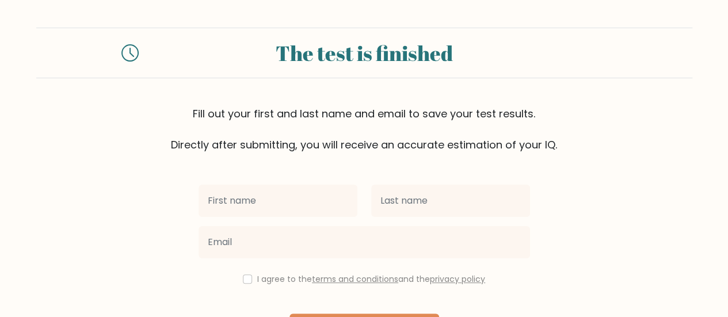
click at [291, 201] on input "text" at bounding box center [278, 201] width 159 height 32
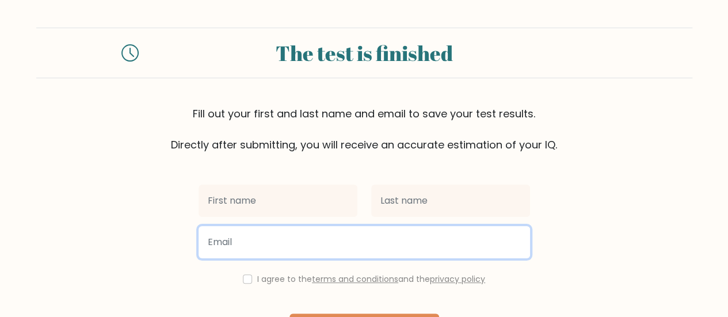
click at [296, 251] on input "email" at bounding box center [364, 242] width 331 height 32
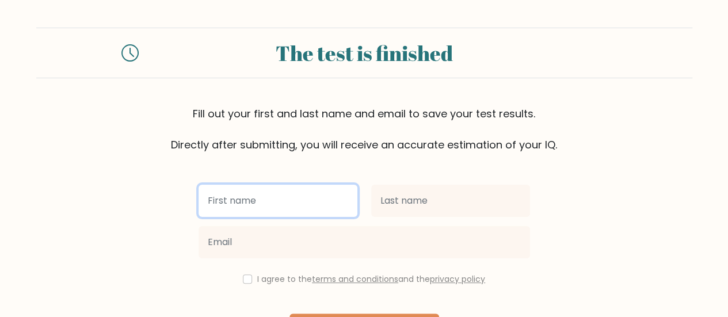
click at [241, 197] on input "text" at bounding box center [278, 201] width 159 height 32
type input "April"
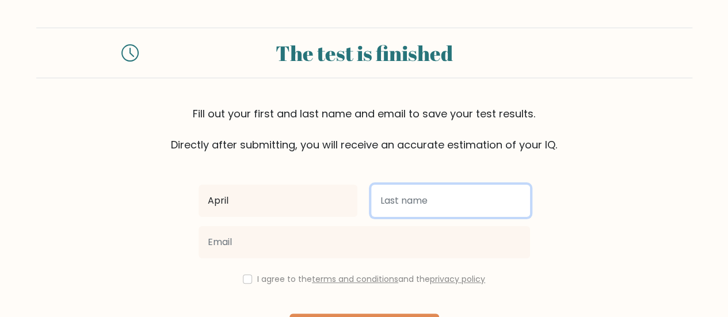
click at [418, 200] on input "text" at bounding box center [450, 201] width 159 height 32
type input "[PERSON_NAME]"
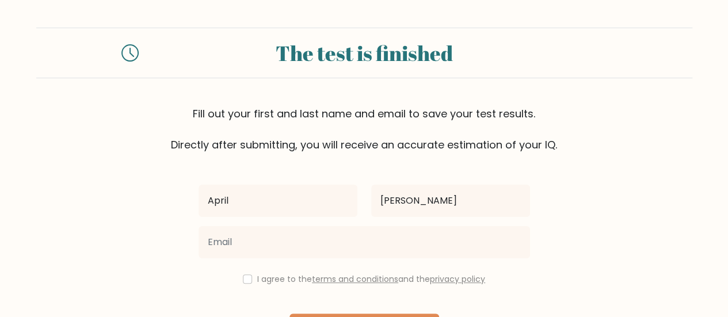
drag, startPoint x: 391, startPoint y: 261, endPoint x: 382, endPoint y: 250, distance: 13.5
click at [389, 259] on div at bounding box center [364, 242] width 345 height 41
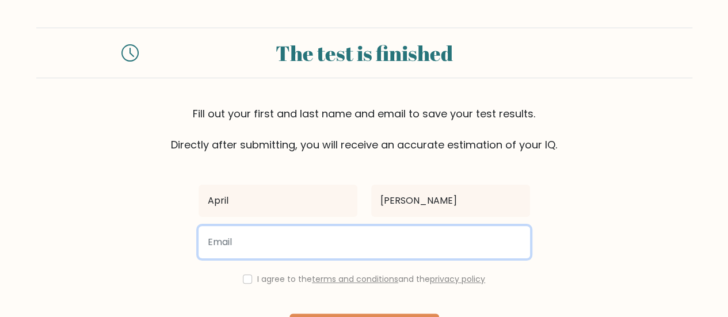
click at [376, 241] on input "email" at bounding box center [364, 242] width 331 height 32
type input "[EMAIL_ADDRESS][DOMAIN_NAME]"
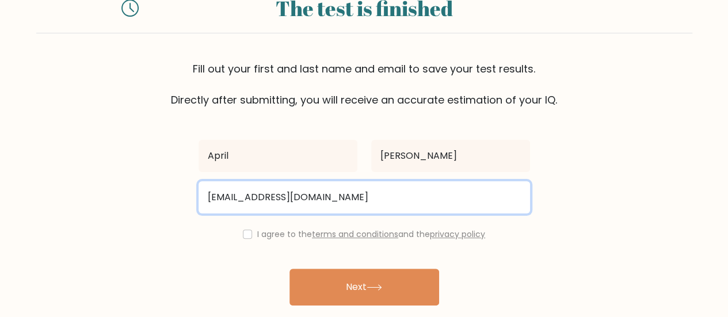
scroll to position [86, 0]
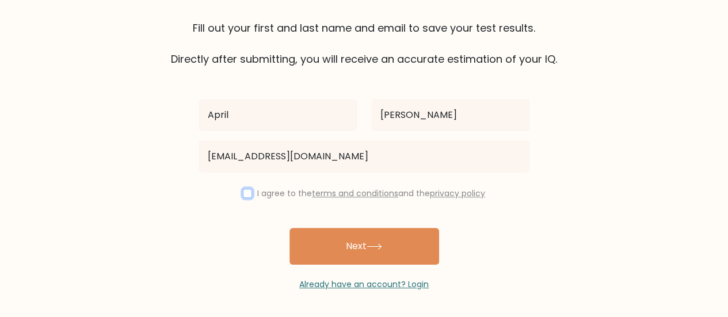
click at [243, 192] on input "checkbox" at bounding box center [247, 193] width 9 height 9
checkbox input "true"
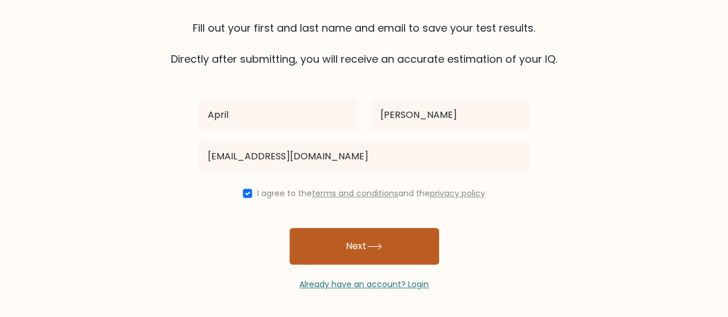
click at [311, 245] on button "Next" at bounding box center [364, 246] width 150 height 37
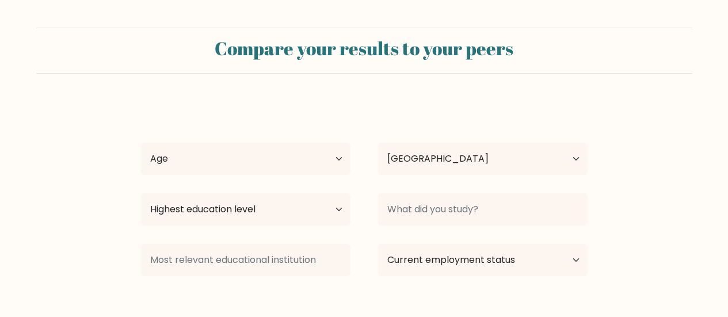
select select "PH"
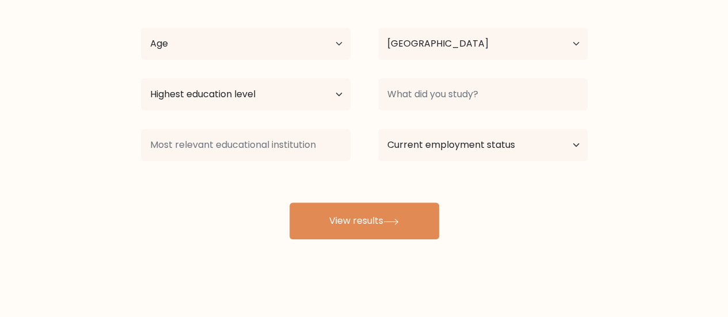
click at [350, 200] on div "[PERSON_NAME] Age Under [DEMOGRAPHIC_DATA] [DEMOGRAPHIC_DATA] [DEMOGRAPHIC_DATA…" at bounding box center [364, 112] width 460 height 253
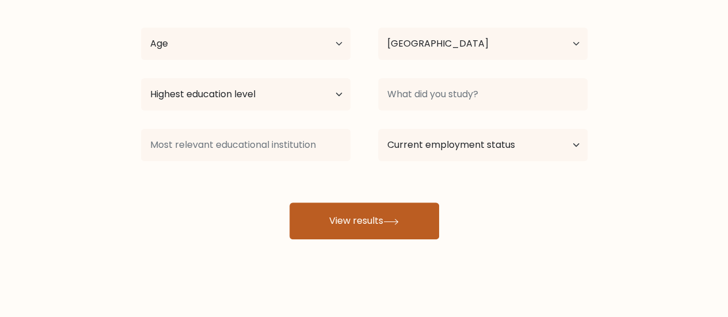
click at [364, 224] on button "View results" at bounding box center [364, 221] width 150 height 37
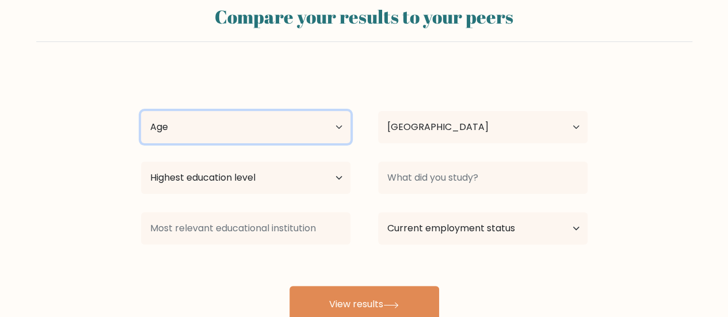
scroll to position [0, 0]
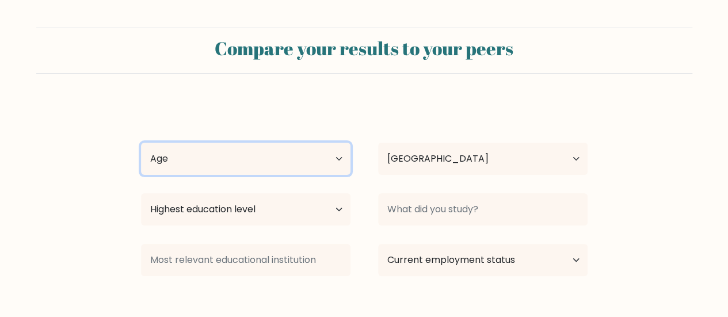
click at [251, 165] on select "Age Under [DEMOGRAPHIC_DATA] [DEMOGRAPHIC_DATA] [DEMOGRAPHIC_DATA] [DEMOGRAPHIC…" at bounding box center [245, 159] width 209 height 32
select select "25_34"
click at [141, 143] on select "Age Under [DEMOGRAPHIC_DATA] [DEMOGRAPHIC_DATA] [DEMOGRAPHIC_DATA] [DEMOGRAPHIC…" at bounding box center [245, 159] width 209 height 32
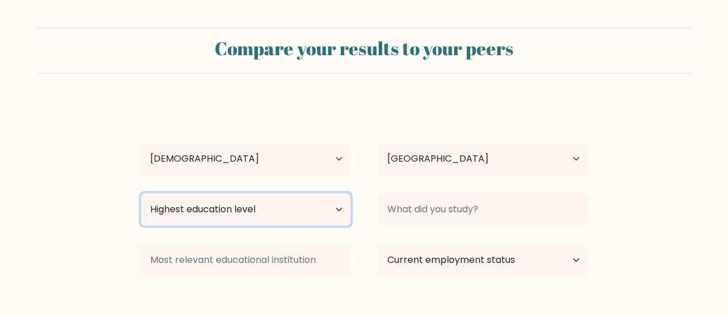
click at [253, 213] on select "Highest education level No schooling Primary Lower Secondary Upper Secondary Oc…" at bounding box center [245, 209] width 209 height 32
select select "bachelors_degree"
click at [141, 193] on select "Highest education level No schooling Primary Lower Secondary Upper Secondary Oc…" at bounding box center [245, 209] width 209 height 32
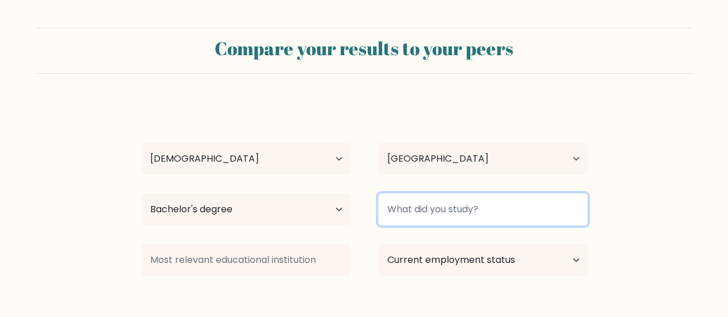
click at [434, 215] on input at bounding box center [482, 209] width 209 height 32
type input "b"
type input "BSBA MM"
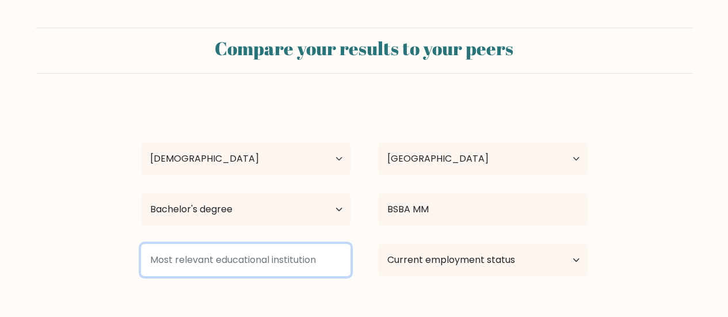
click at [322, 264] on input at bounding box center [245, 260] width 209 height 32
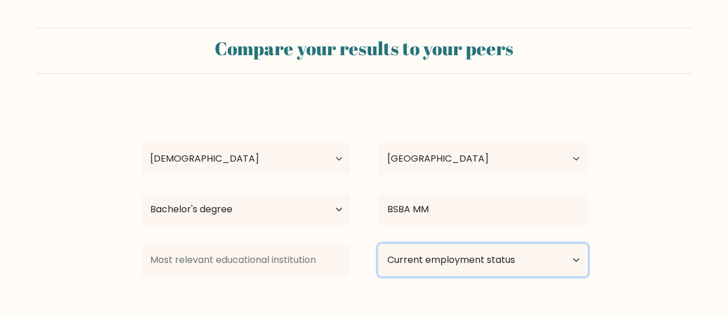
click at [496, 260] on select "Current employment status Employed Student Retired Other / prefer not to answer" at bounding box center [482, 260] width 209 height 32
select select "other"
click at [378, 244] on select "Current employment status Employed Student Retired Other / prefer not to answer" at bounding box center [482, 260] width 209 height 32
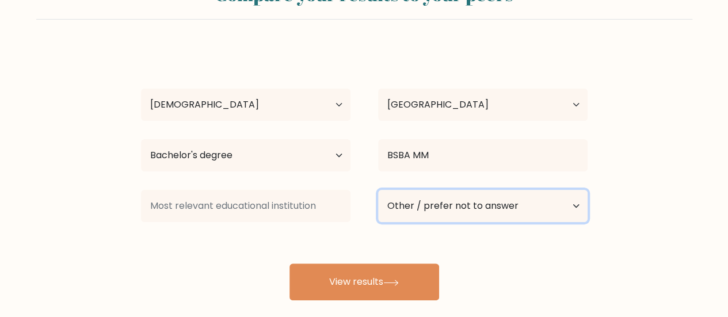
scroll to position [115, 0]
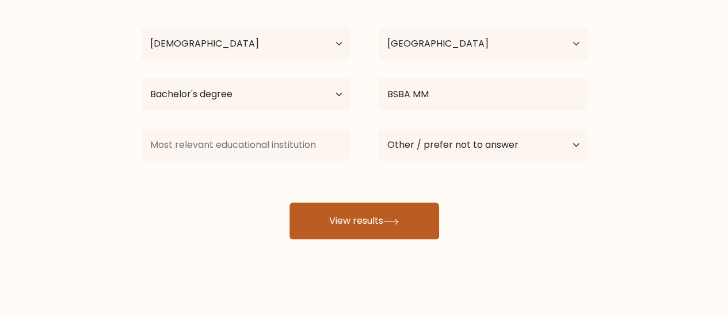
click at [356, 227] on button "View results" at bounding box center [364, 221] width 150 height 37
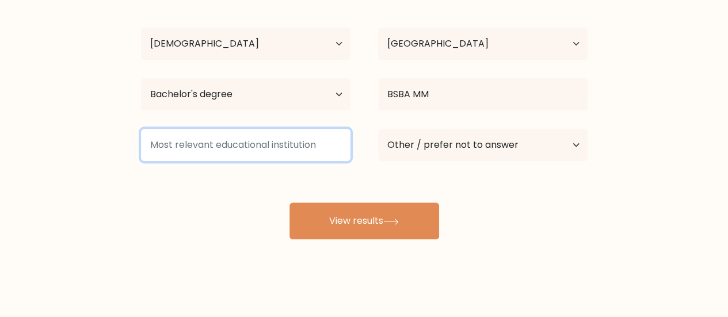
click at [307, 145] on input at bounding box center [245, 145] width 209 height 32
type input "c"
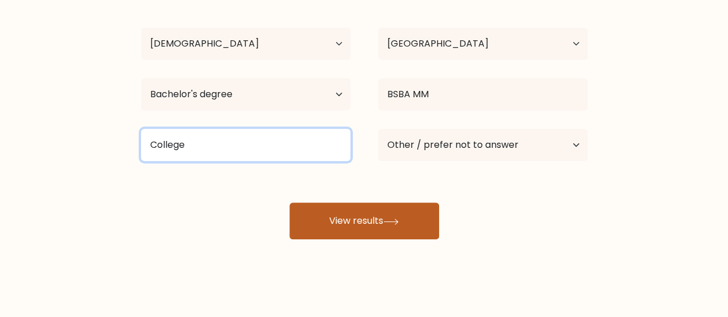
type input "College"
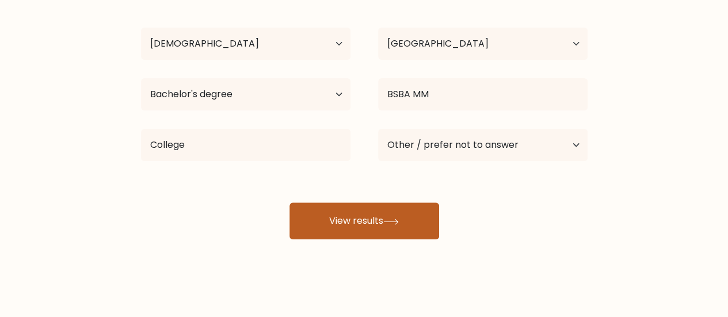
click at [369, 212] on button "View results" at bounding box center [364, 221] width 150 height 37
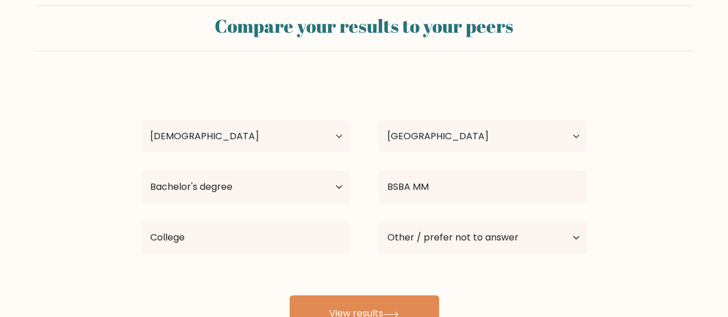
scroll to position [0, 0]
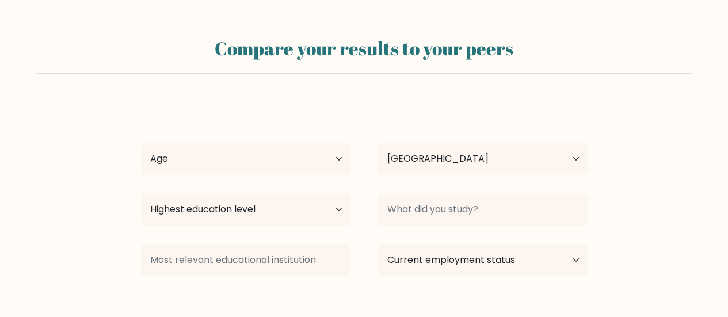
select select "PH"
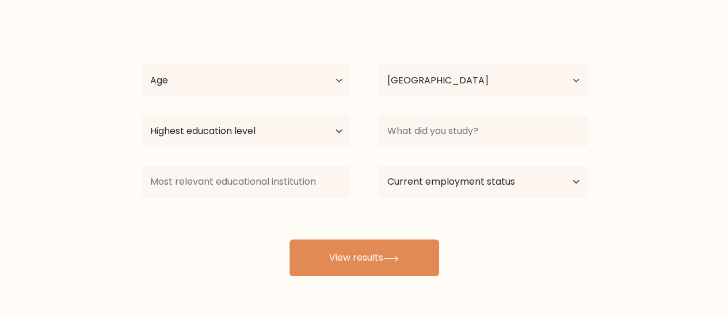
scroll to position [119, 0]
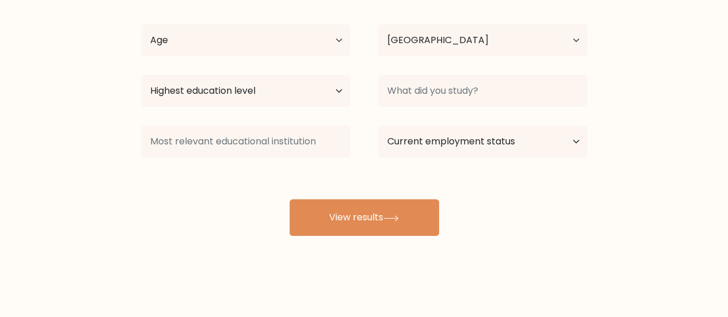
click at [325, 248] on div "Compare your results to your peers [PERSON_NAME] Age Under [DEMOGRAPHIC_DATA] […" at bounding box center [364, 99] width 728 height 436
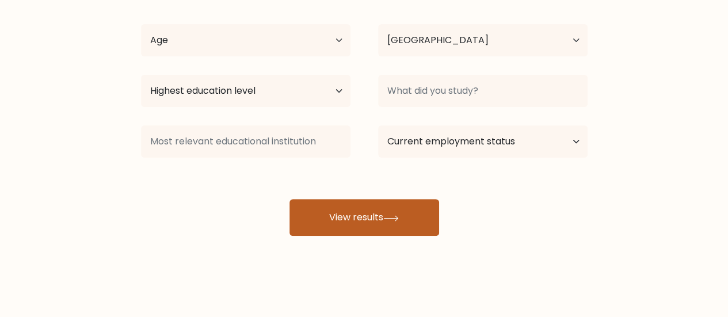
click at [323, 223] on button "View results" at bounding box center [364, 217] width 150 height 37
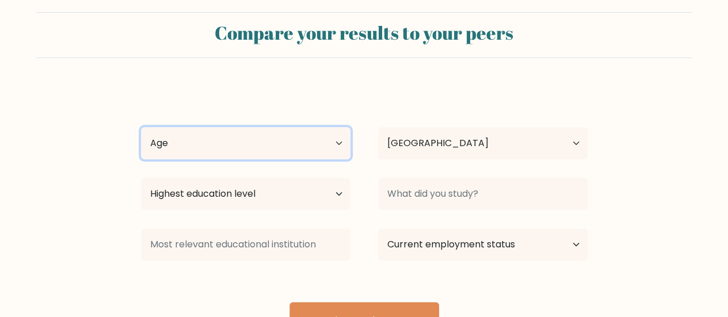
scroll to position [0, 0]
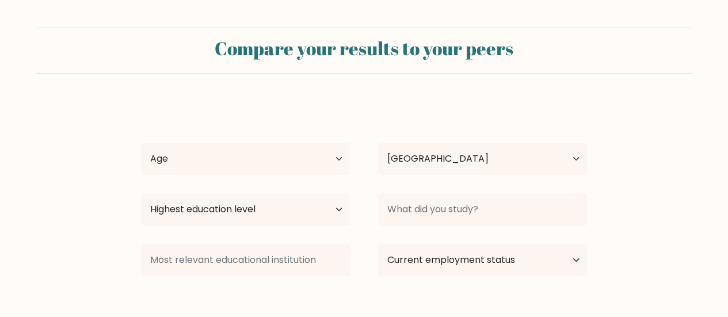
click at [254, 139] on div "Age Under [DEMOGRAPHIC_DATA] [DEMOGRAPHIC_DATA] [DEMOGRAPHIC_DATA] [DEMOGRAPHIC…" at bounding box center [245, 158] width 237 height 41
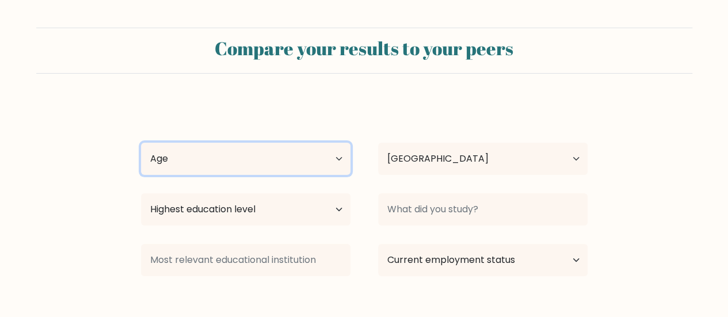
click at [255, 154] on select "Age Under [DEMOGRAPHIC_DATA] [DEMOGRAPHIC_DATA] [DEMOGRAPHIC_DATA] [DEMOGRAPHIC…" at bounding box center [245, 159] width 209 height 32
select select "25_34"
click at [141, 143] on select "Age Under [DEMOGRAPHIC_DATA] [DEMOGRAPHIC_DATA] [DEMOGRAPHIC_DATA] [DEMOGRAPHIC…" at bounding box center [245, 159] width 209 height 32
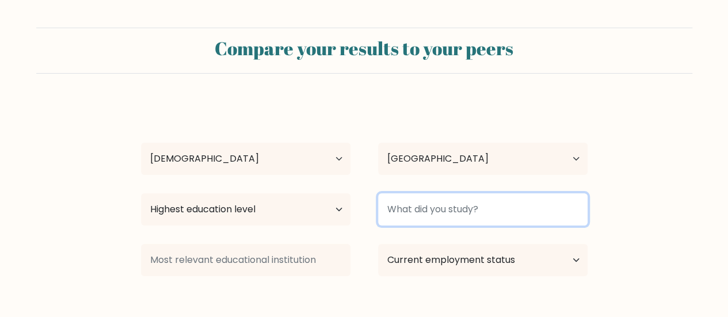
click at [404, 219] on input at bounding box center [482, 209] width 209 height 32
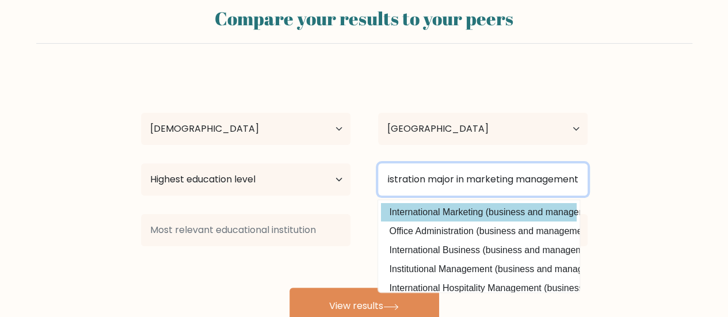
scroll to position [3, 0]
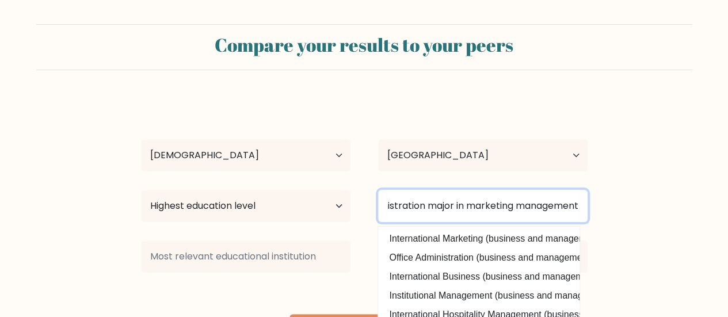
type input "Bachelor of Science in business administration major in marketing management"
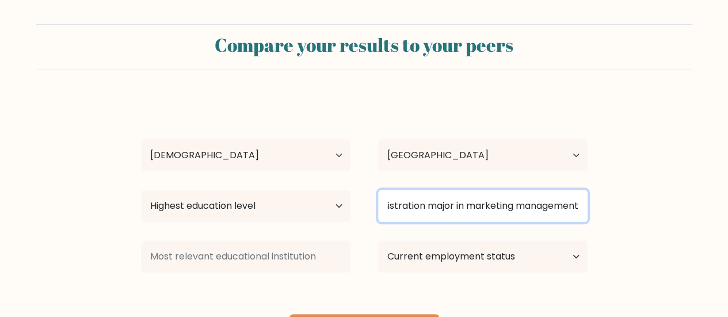
scroll to position [0, 0]
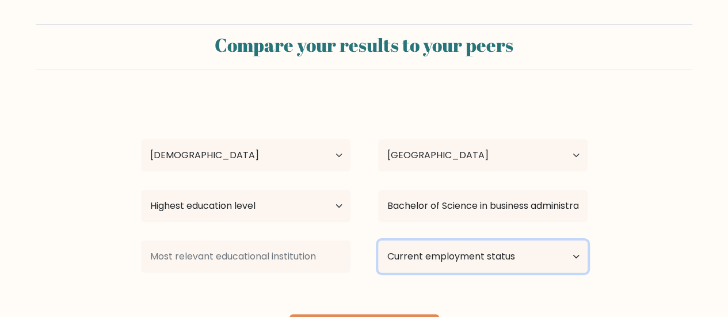
click at [463, 251] on select "Current employment status Employed Student Retired Other / prefer not to answer" at bounding box center [482, 257] width 209 height 32
select select "other"
click at [378, 241] on select "Current employment status Employed Student Retired Other / prefer not to answer" at bounding box center [482, 257] width 209 height 32
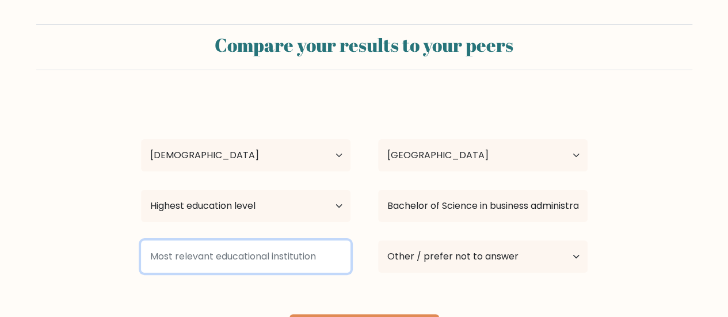
click at [274, 259] on input at bounding box center [245, 257] width 209 height 32
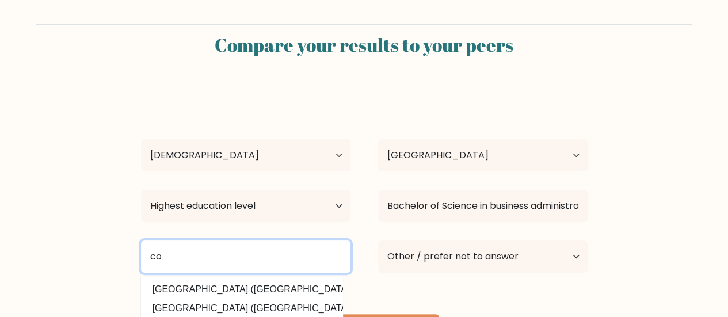
type input "c"
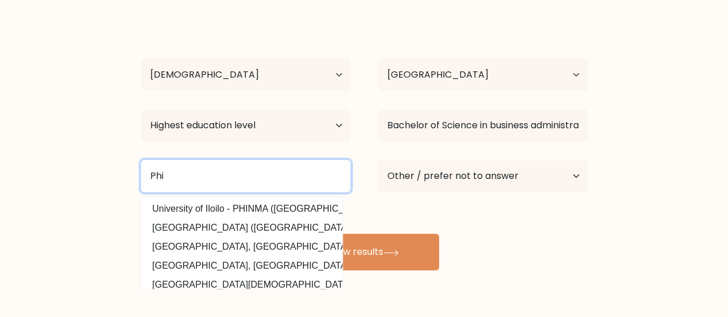
scroll to position [119, 0]
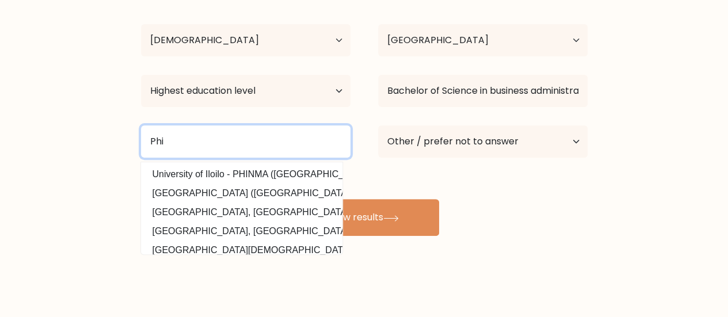
type input "Phi"
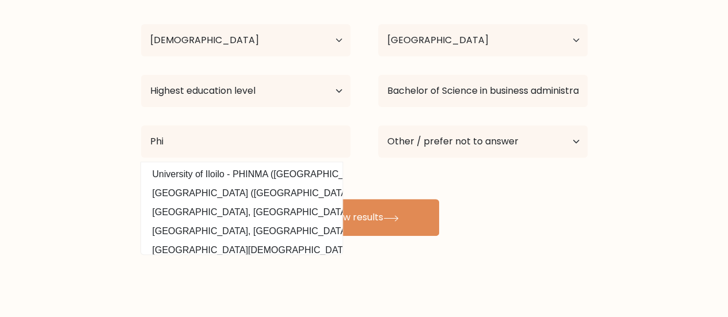
click at [566, 220] on div "[PERSON_NAME] Age Under [DEMOGRAPHIC_DATA] [DEMOGRAPHIC_DATA] [DEMOGRAPHIC_DATA…" at bounding box center [364, 109] width 460 height 253
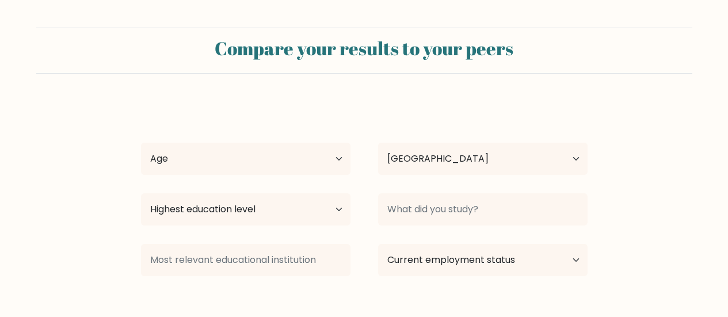
select select "PH"
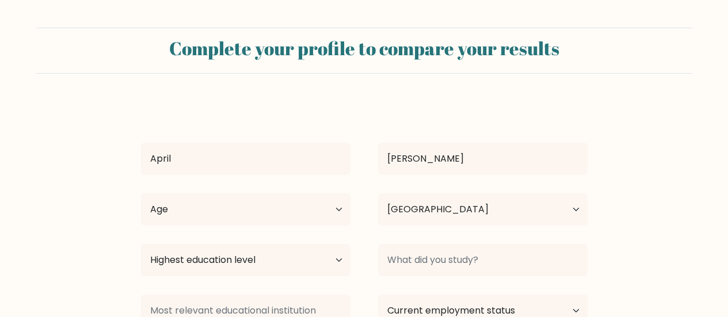
select select "PH"
